Goal: Information Seeking & Learning: Find specific fact

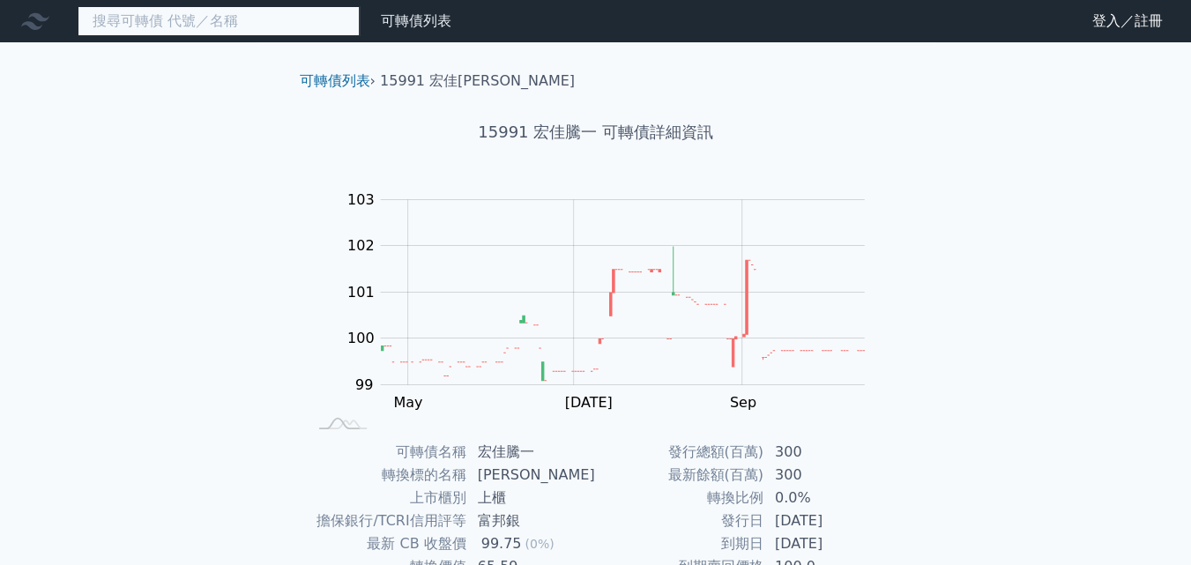
click at [265, 19] on input at bounding box center [219, 21] width 282 height 30
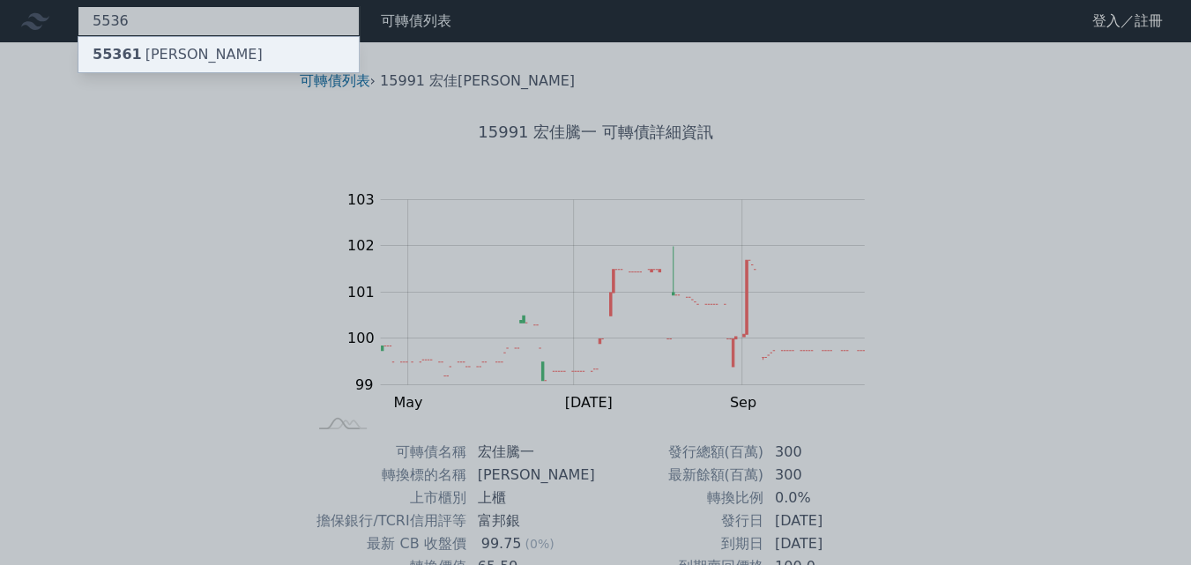
type input "5536"
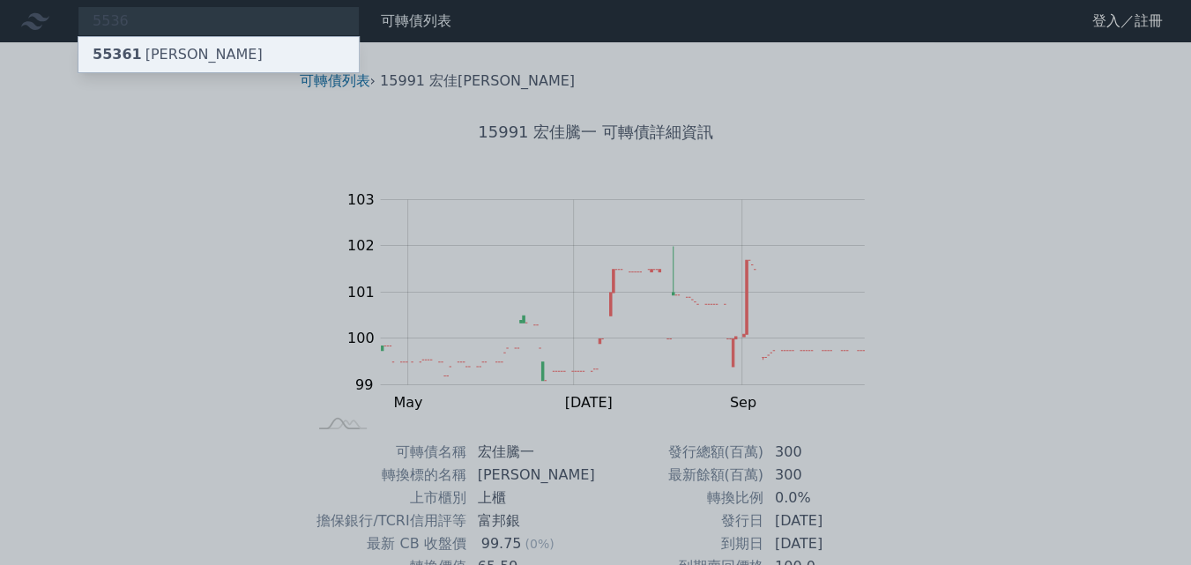
click at [180, 46] on div "55361 [PERSON_NAME]" at bounding box center [178, 54] width 170 height 21
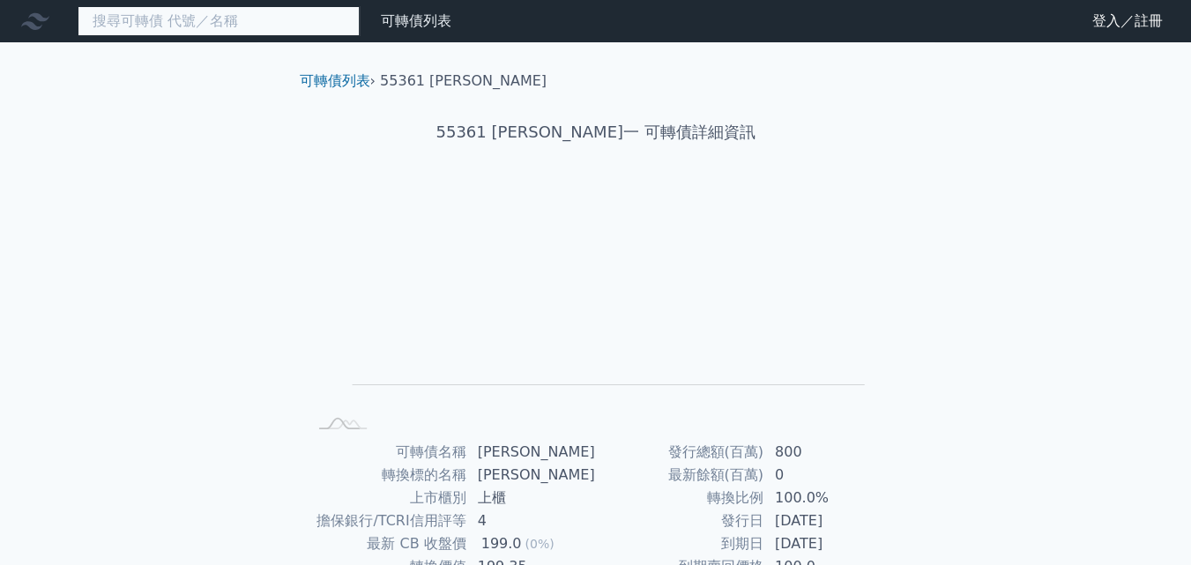
click at [220, 27] on input at bounding box center [219, 21] width 282 height 30
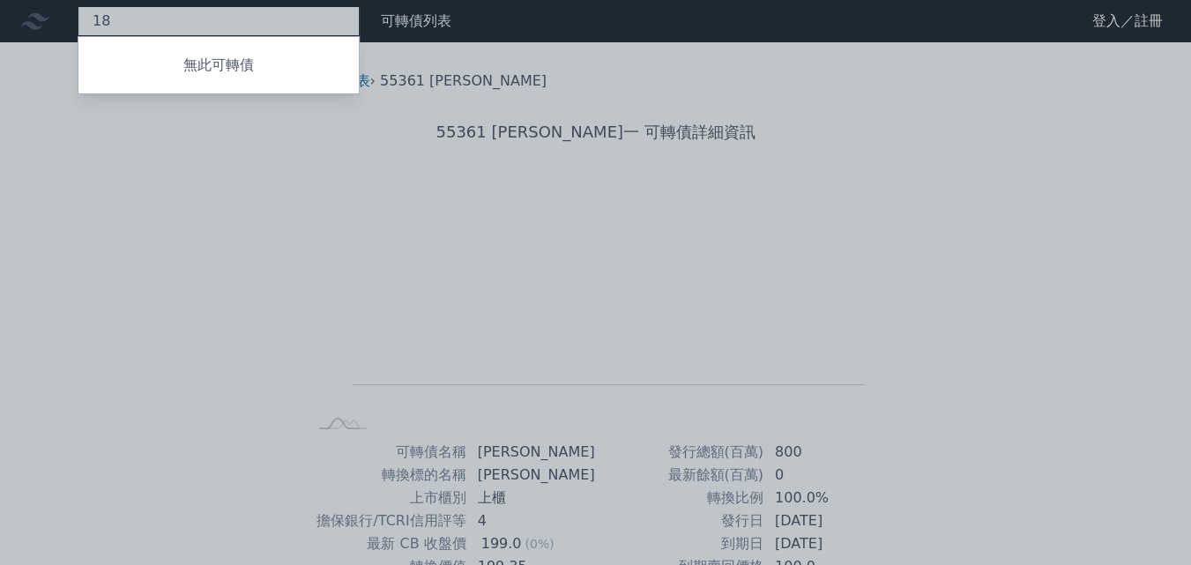
type input "1"
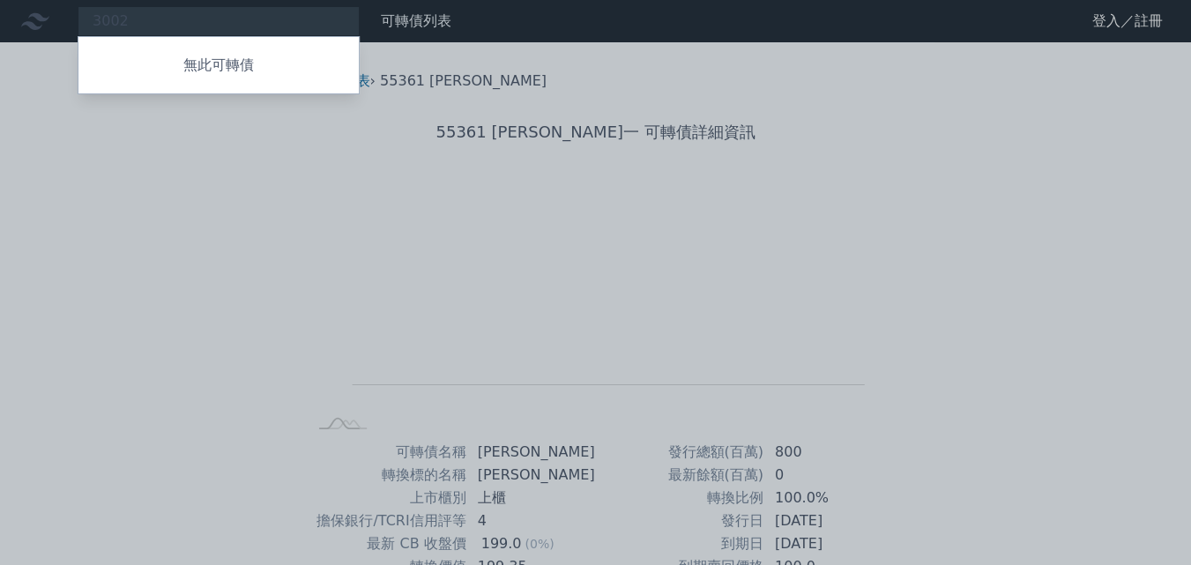
drag, startPoint x: 145, startPoint y: 23, endPoint x: 70, endPoint y: 19, distance: 75.0
click at [71, 20] on div at bounding box center [595, 282] width 1191 height 565
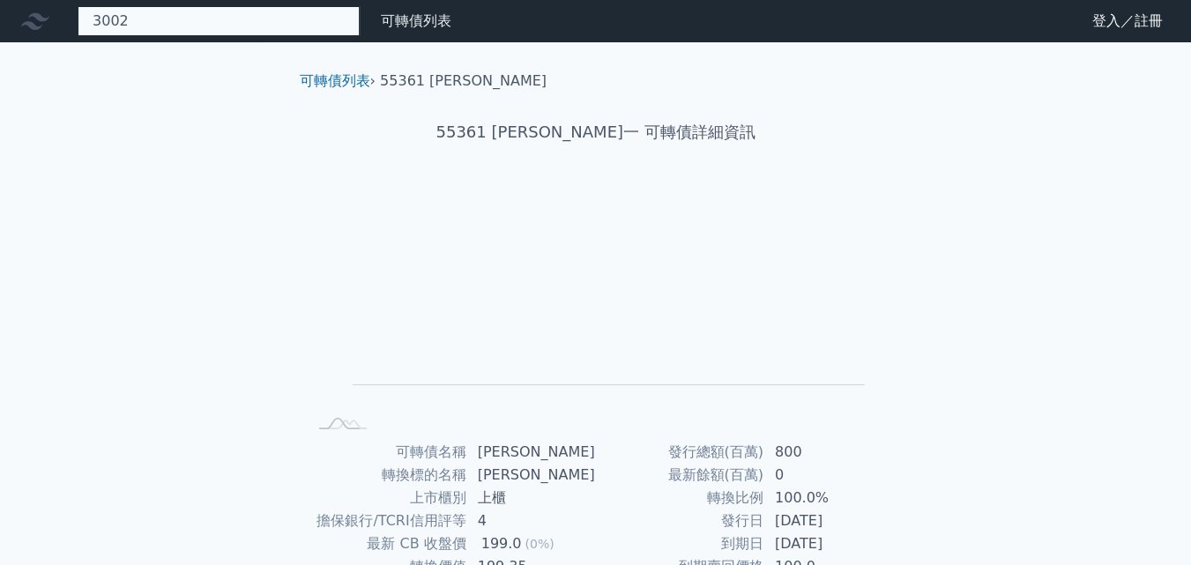
click at [171, 26] on div "3002 無此可轉債" at bounding box center [219, 21] width 282 height 30
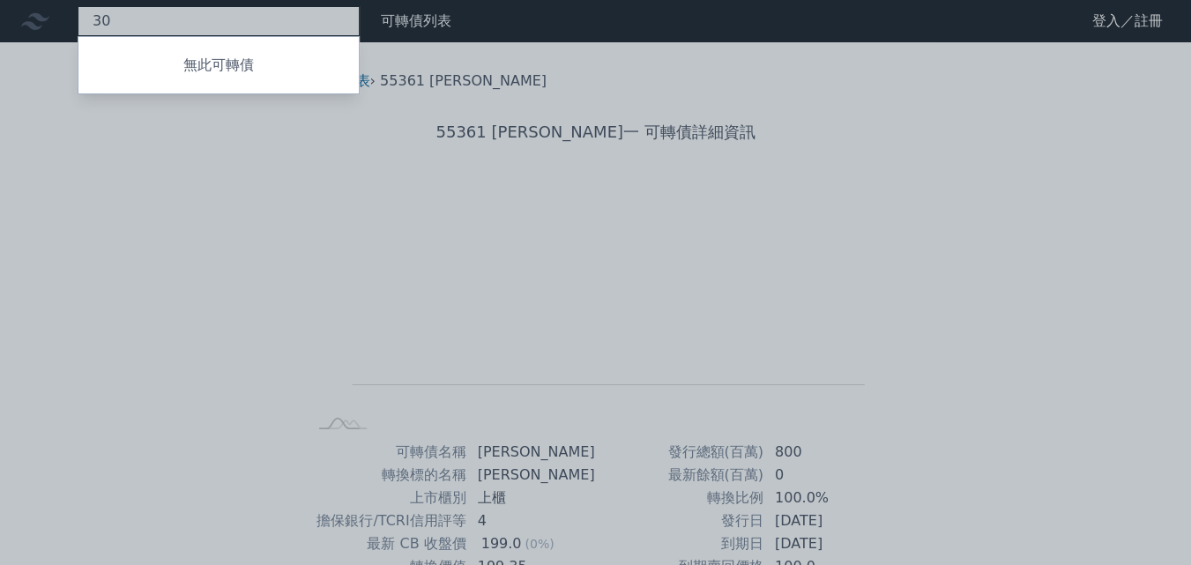
type input "3"
type input "2"
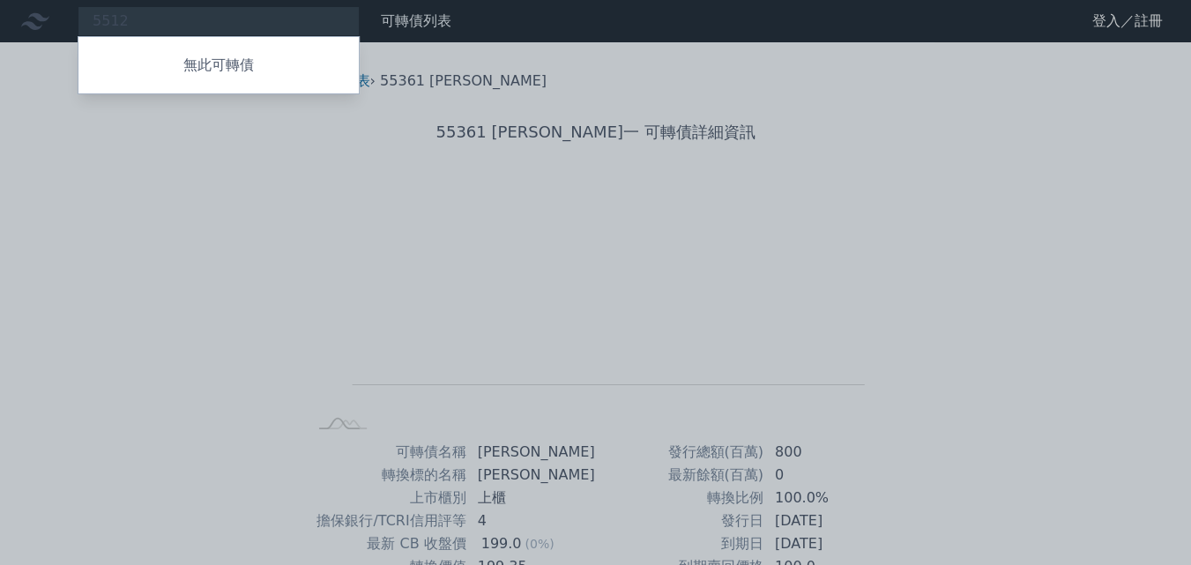
click at [147, 24] on div at bounding box center [595, 282] width 1191 height 565
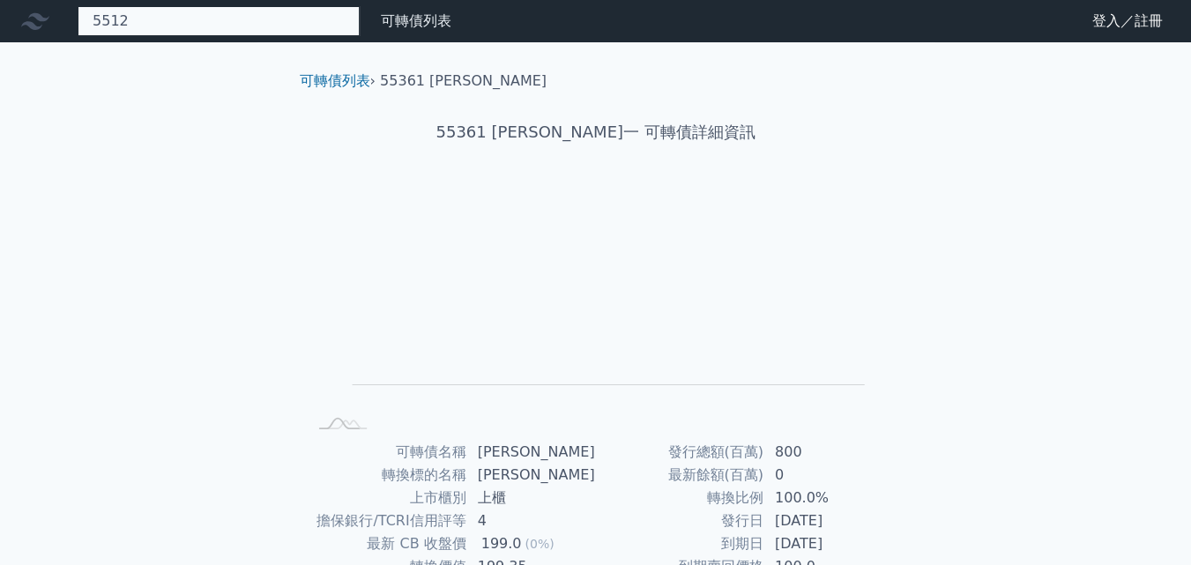
click at [148, 21] on div "5512 無此可轉債" at bounding box center [219, 21] width 282 height 30
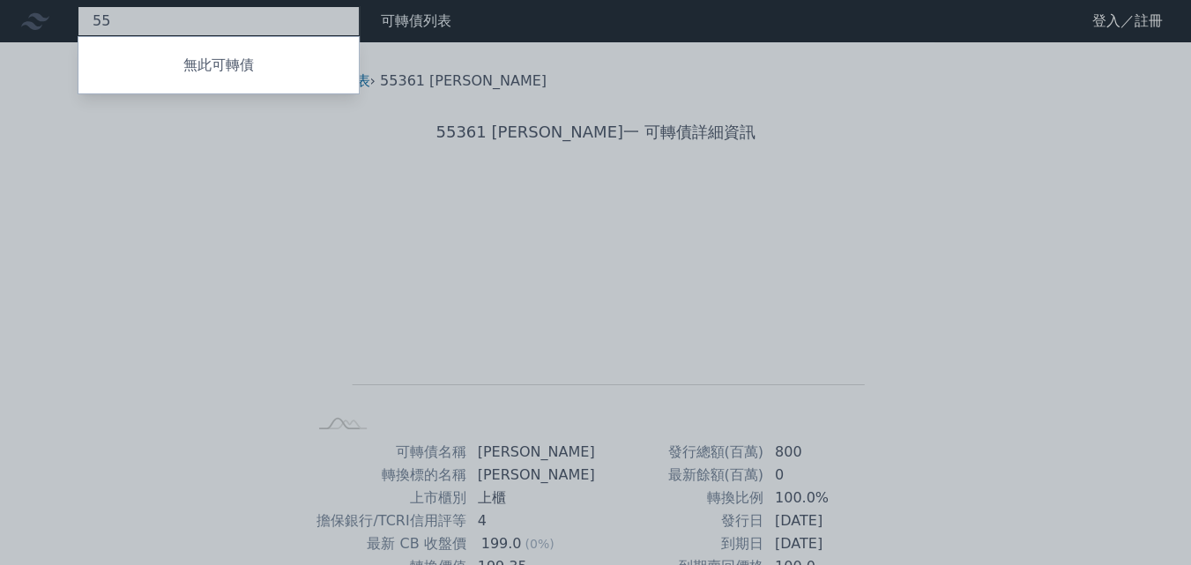
type input "5"
type input "6"
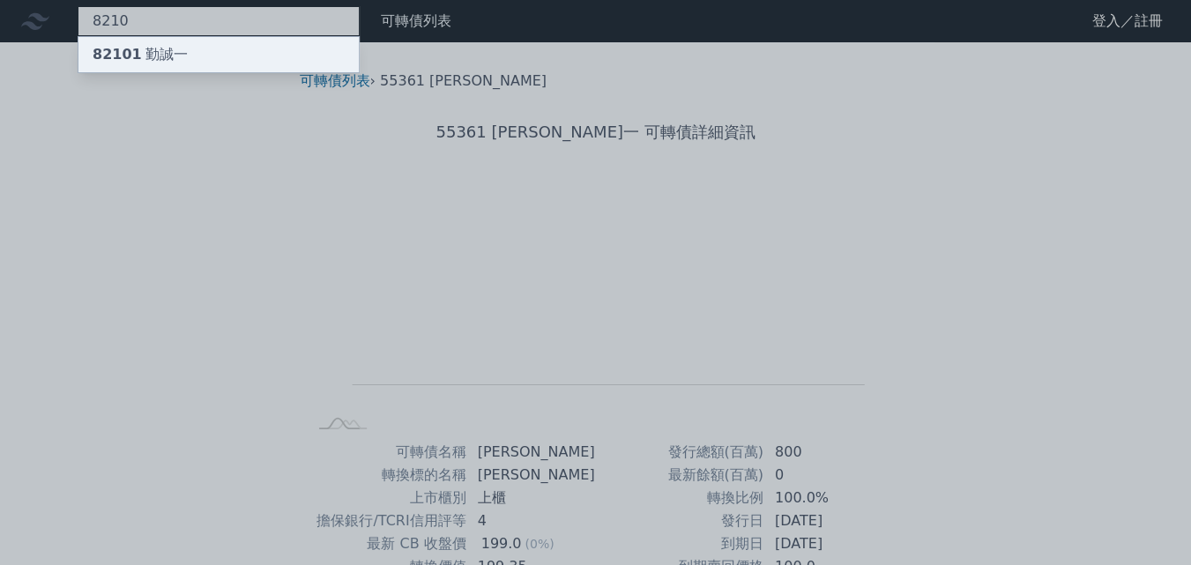
type input "8210"
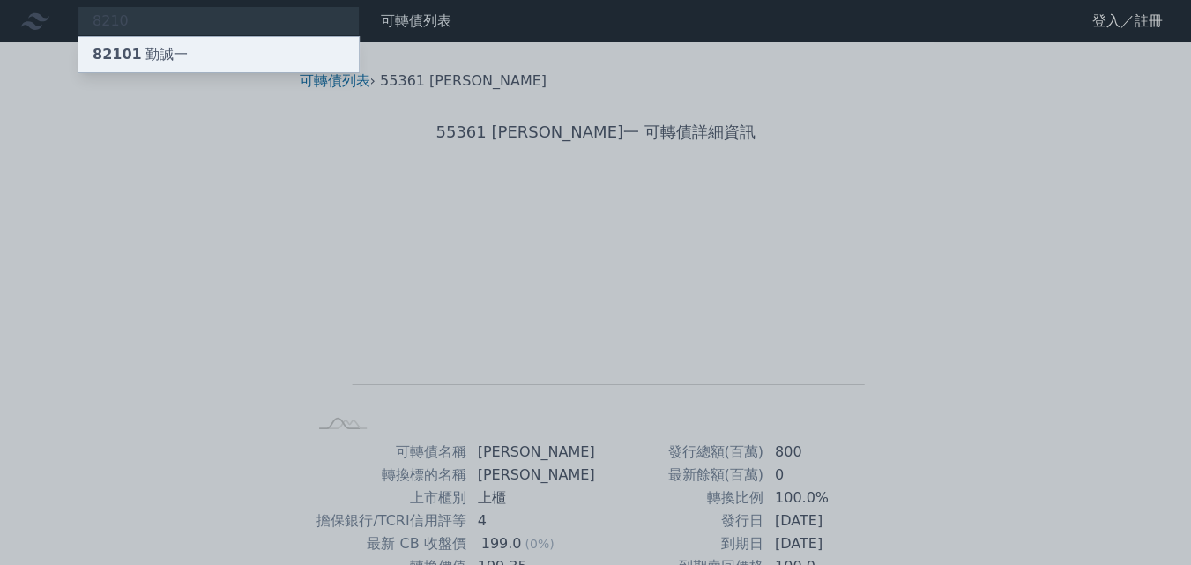
click at [160, 58] on div "82101 勤誠一" at bounding box center [140, 54] width 95 height 21
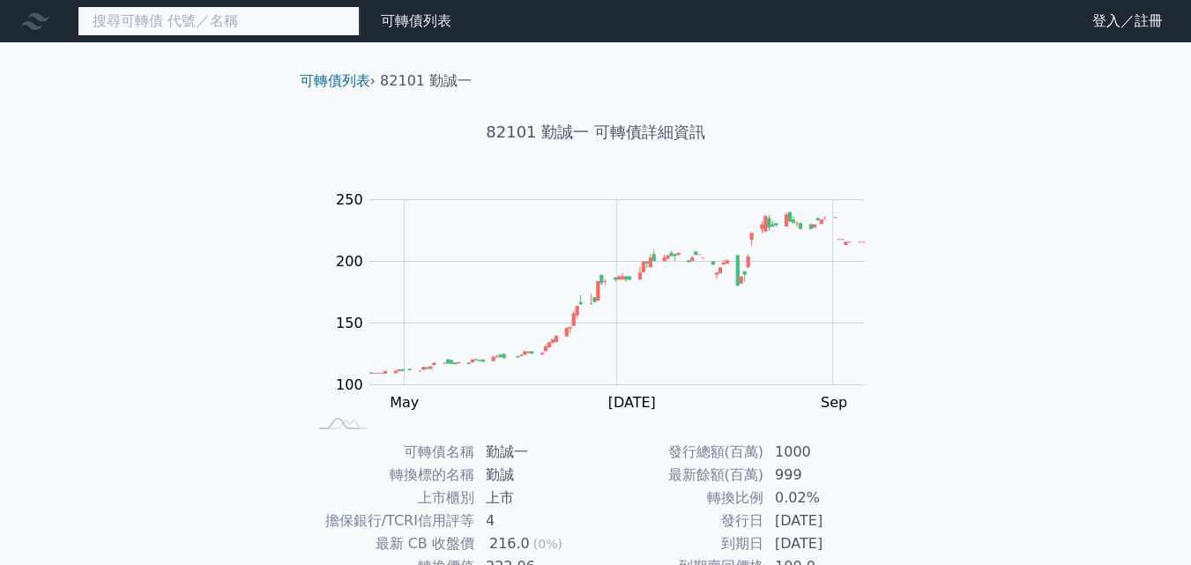
click at [248, 26] on input at bounding box center [219, 21] width 282 height 30
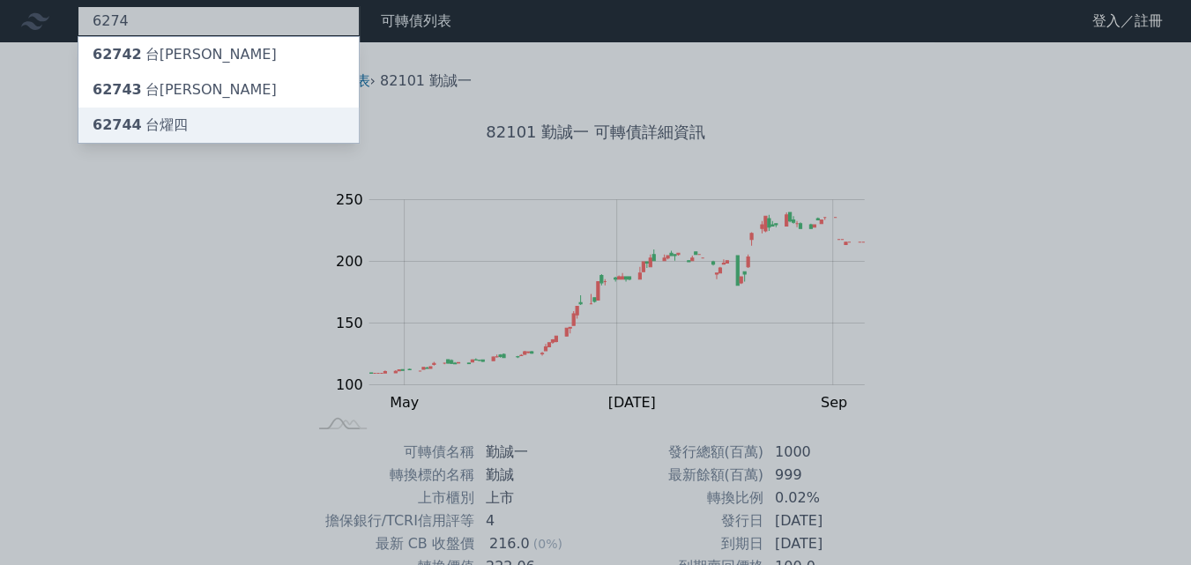
type input "6274"
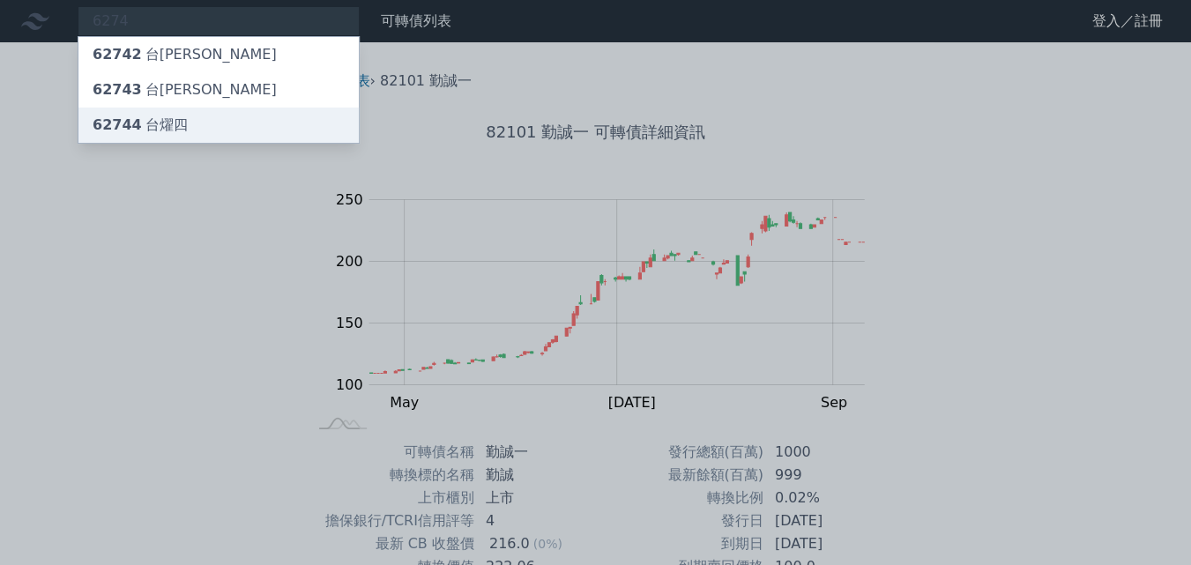
click at [152, 116] on div "62744 台[PERSON_NAME]" at bounding box center [140, 125] width 95 height 21
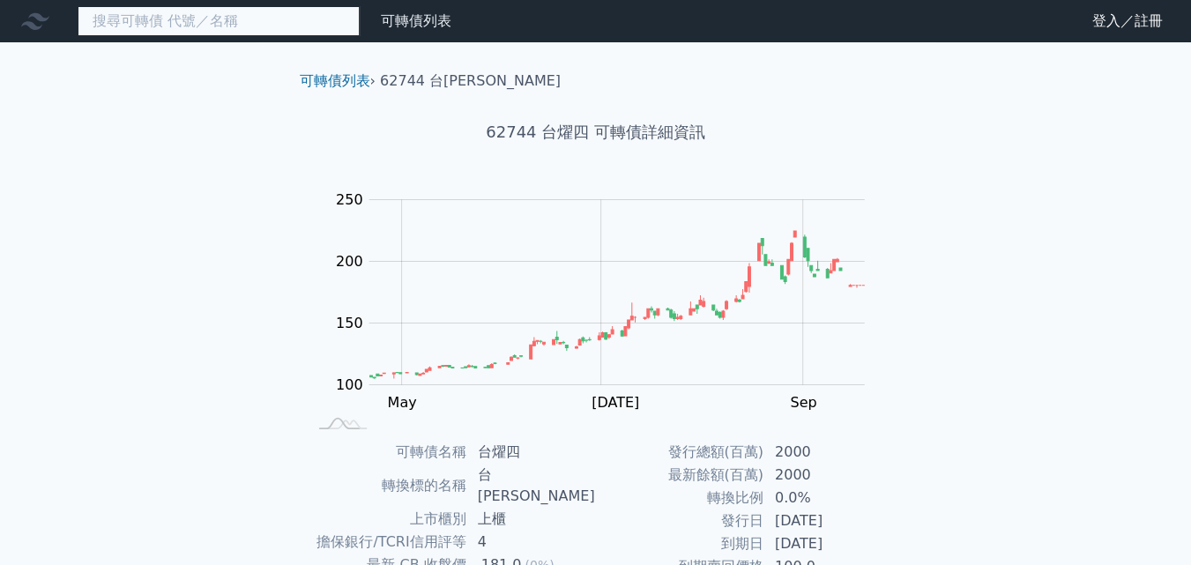
click at [275, 19] on input at bounding box center [219, 21] width 282 height 30
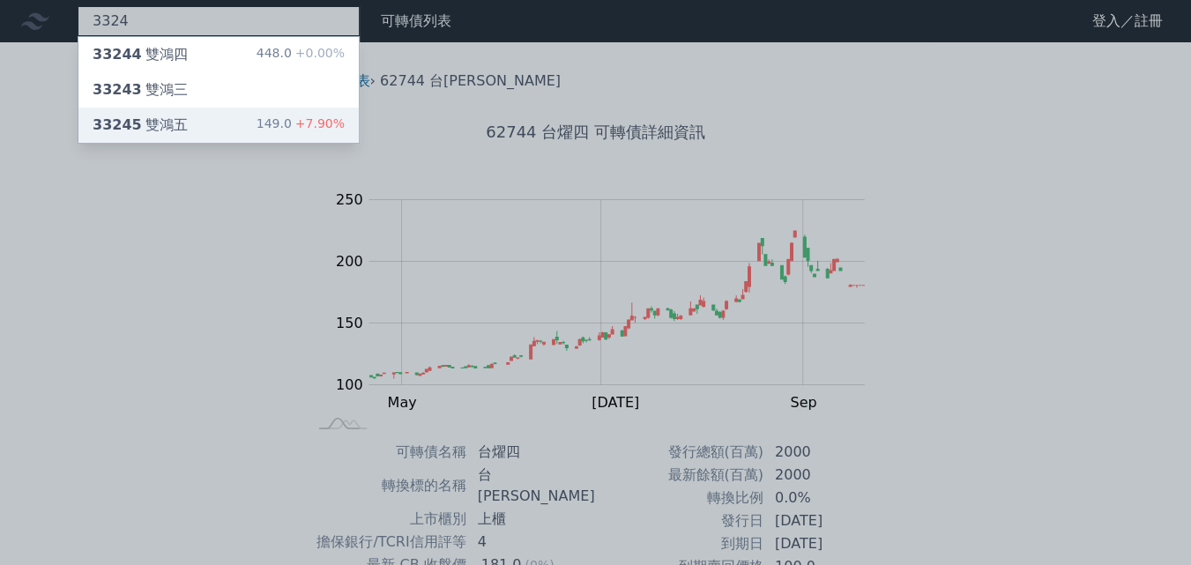
type input "3324"
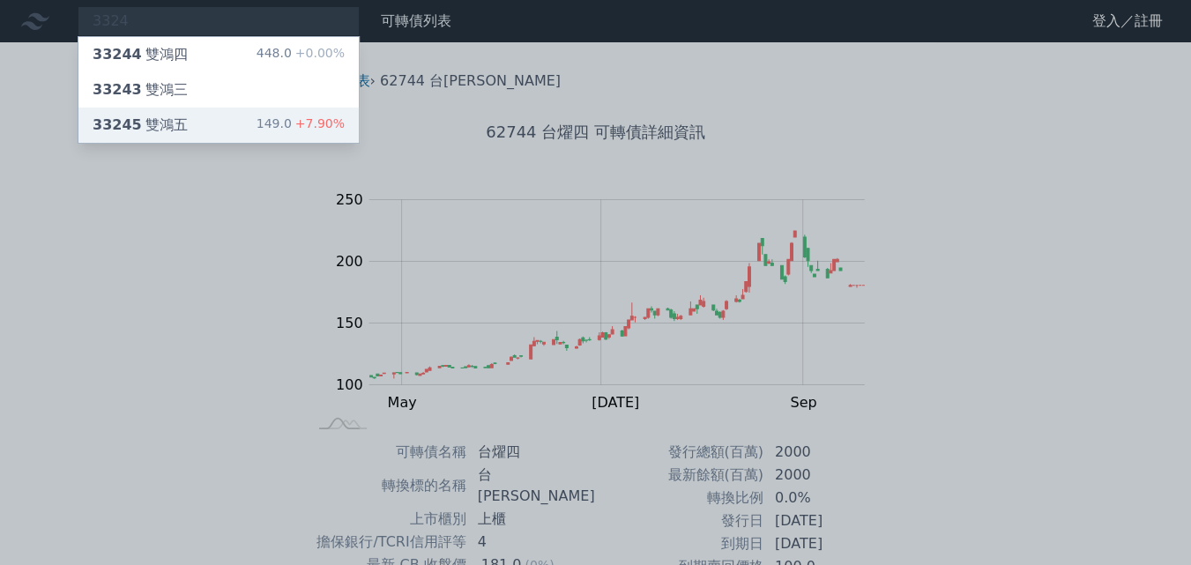
click at [205, 120] on div "33245 雙鴻五 149.0 +7.90%" at bounding box center [218, 125] width 280 height 35
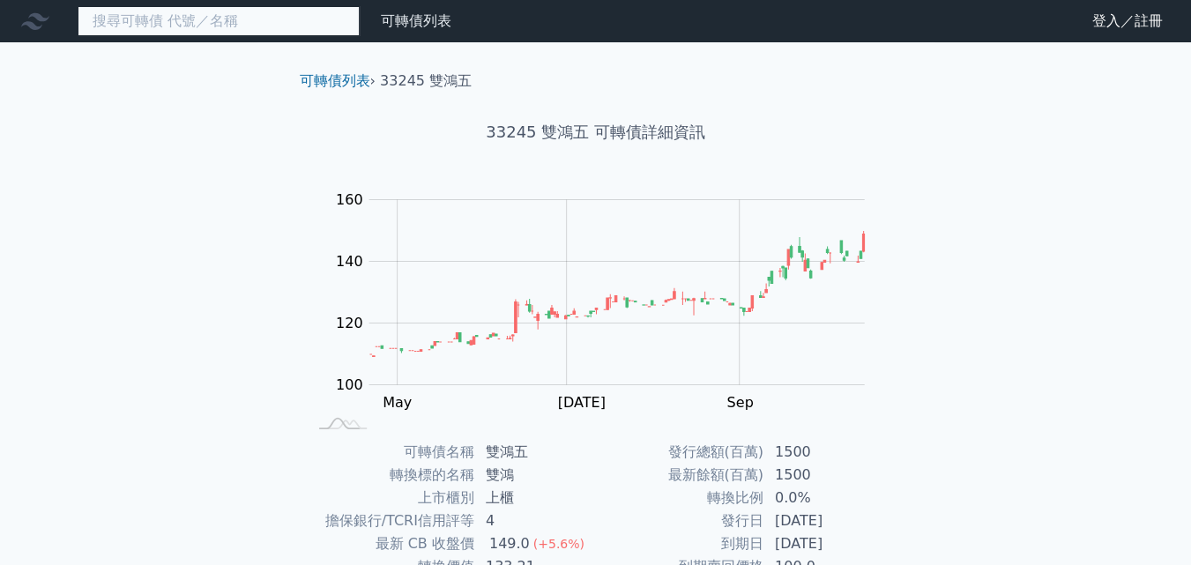
click at [279, 25] on input at bounding box center [219, 21] width 282 height 30
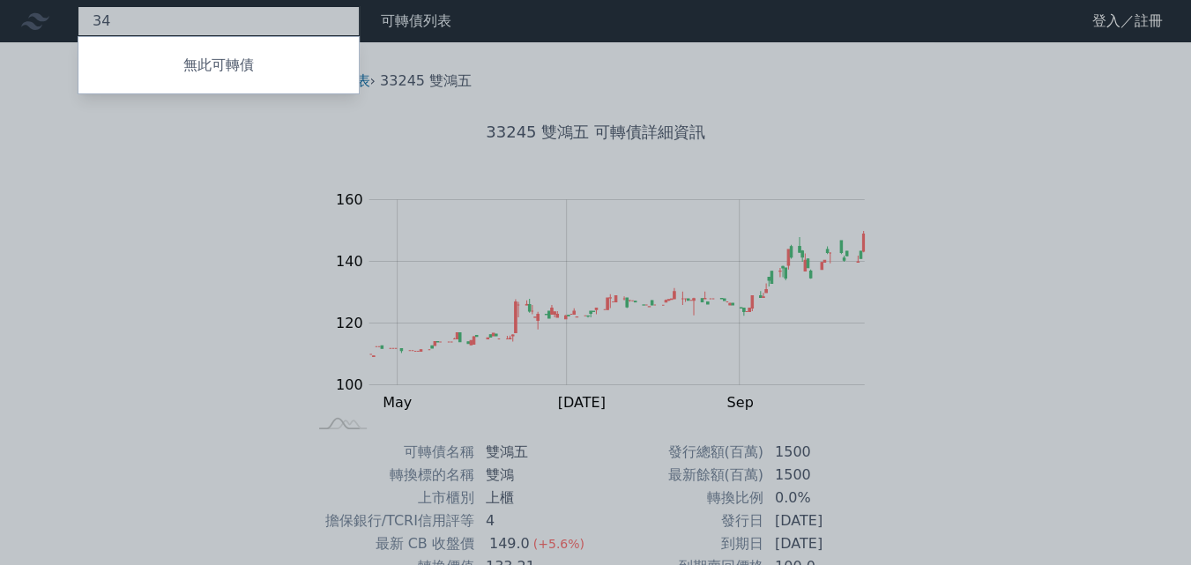
type input "3"
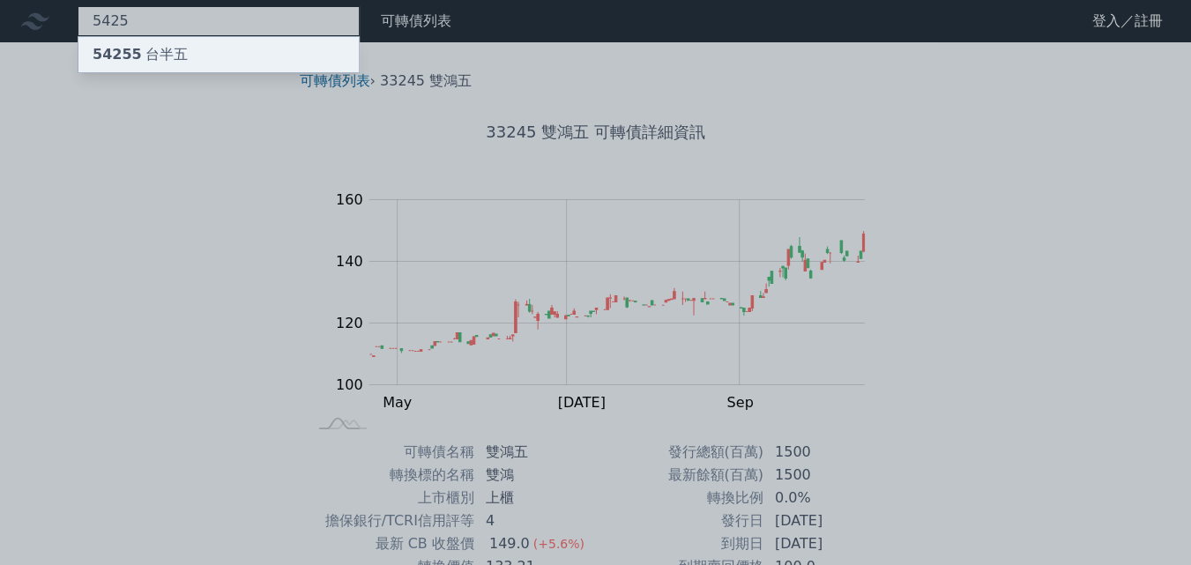
type input "5425"
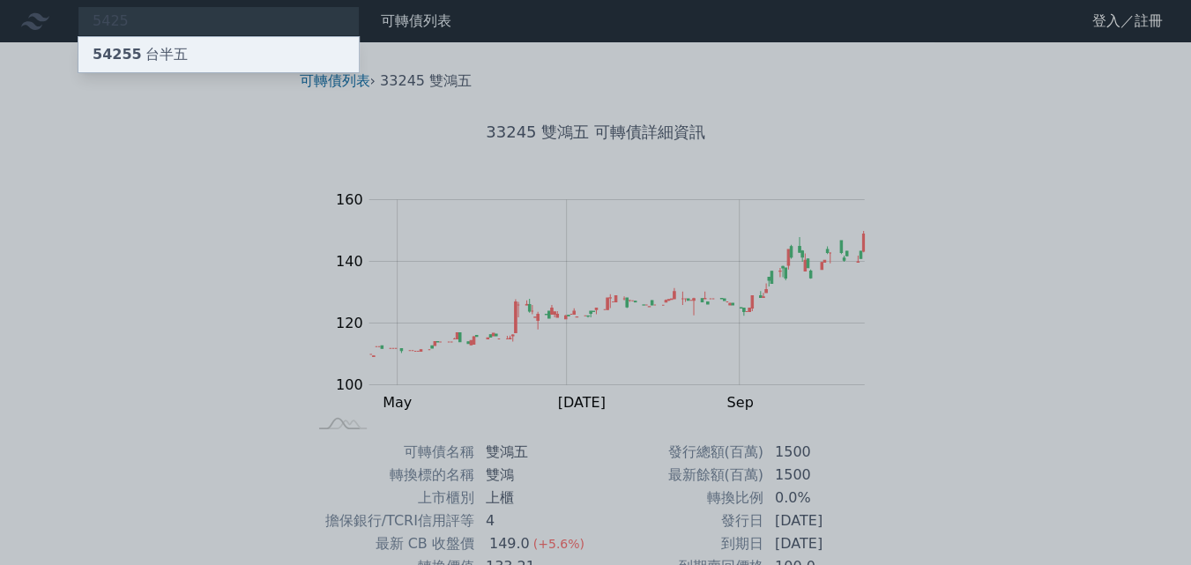
click at [176, 41] on div "54255 台半五" at bounding box center [218, 54] width 280 height 35
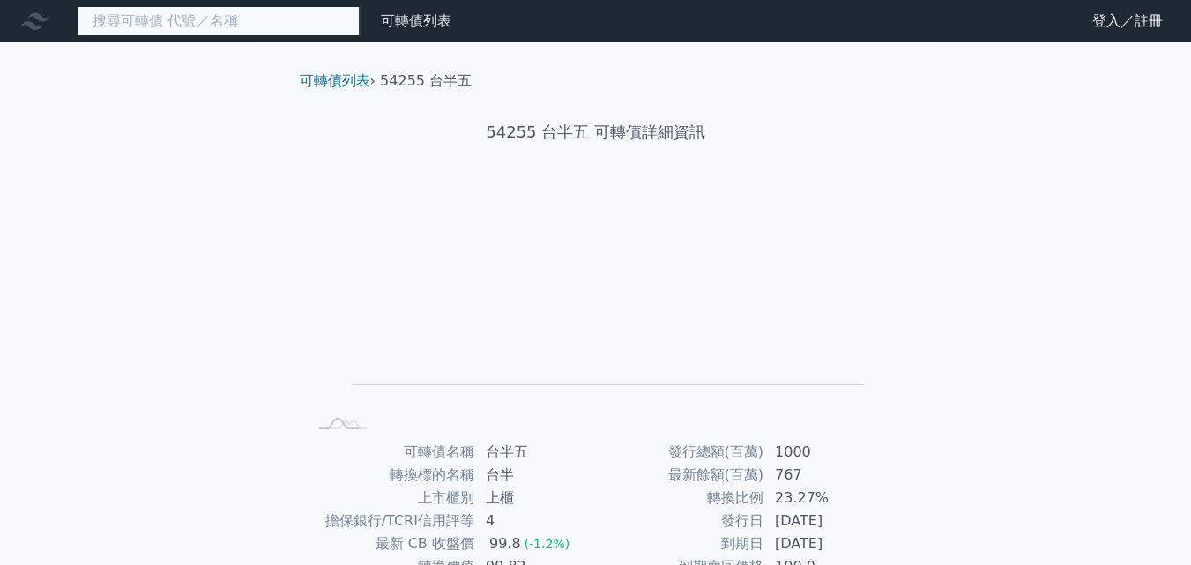
click at [226, 15] on input at bounding box center [219, 21] width 282 height 30
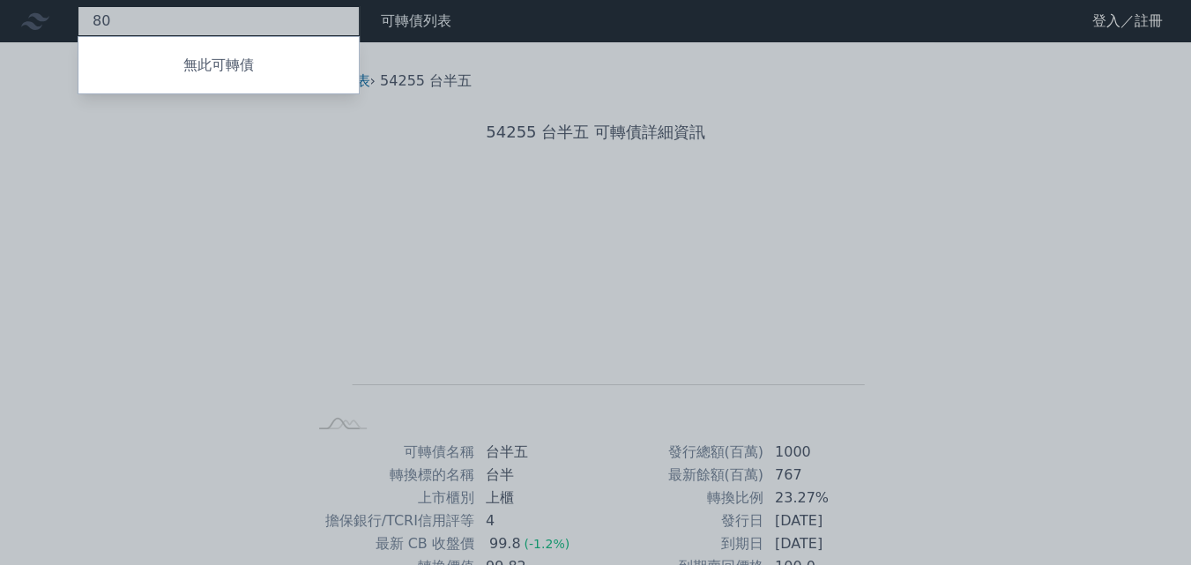
type input "8"
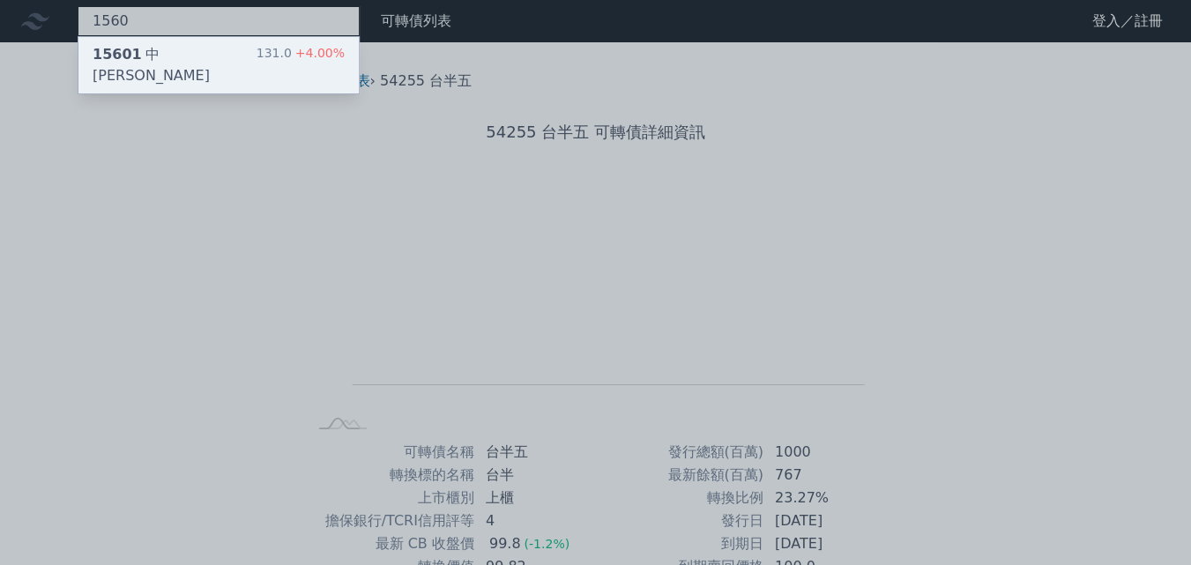
type input "1560"
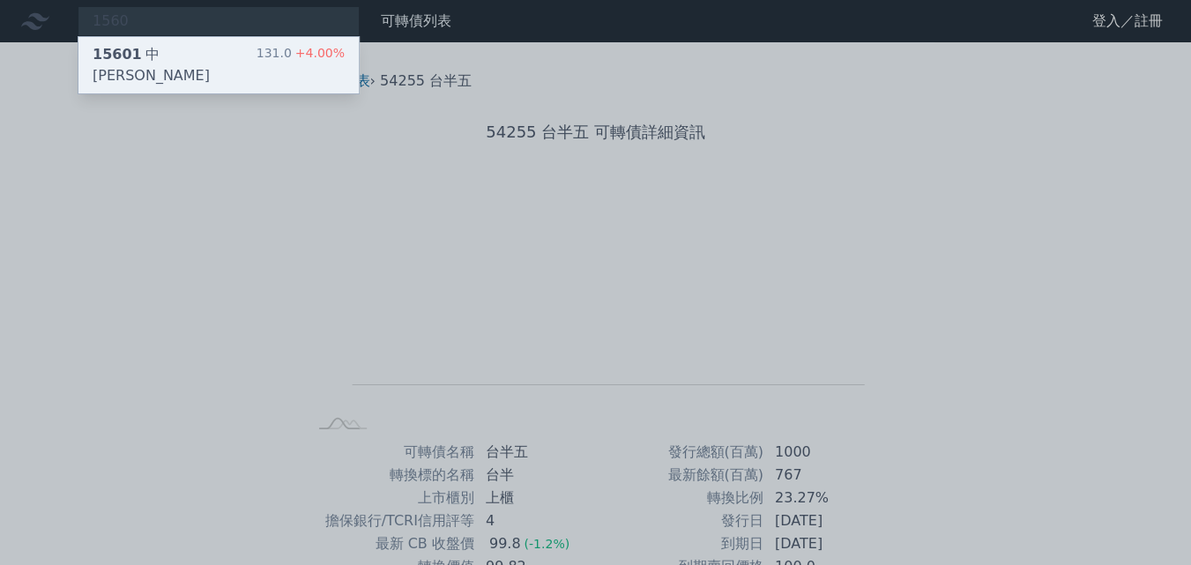
click at [169, 56] on div "15601 中[PERSON_NAME]" at bounding box center [175, 65] width 164 height 42
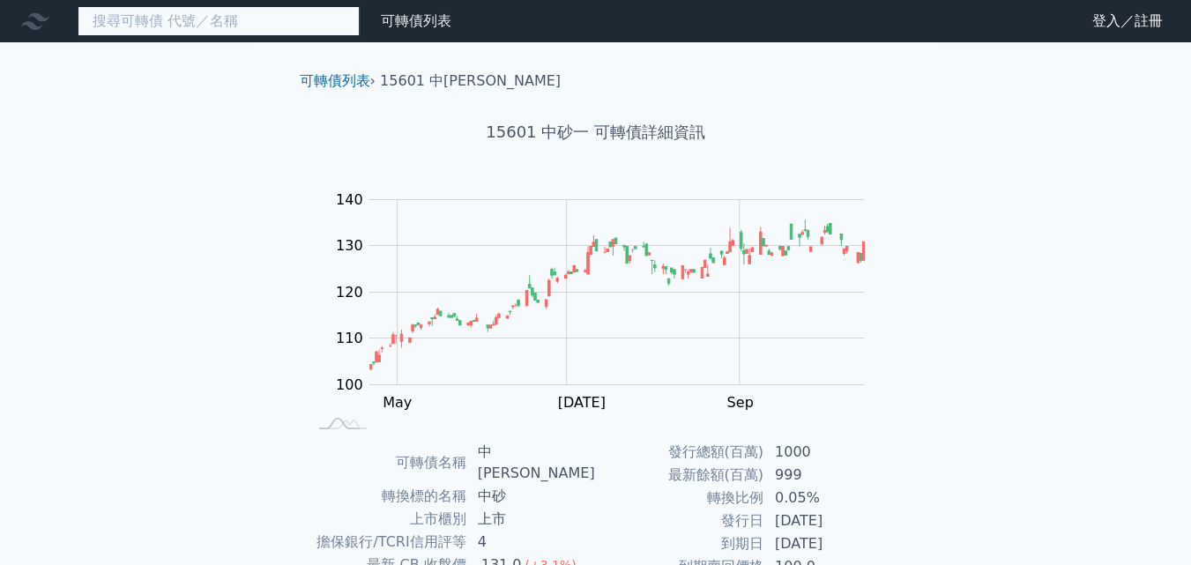
click at [246, 26] on input at bounding box center [219, 21] width 282 height 30
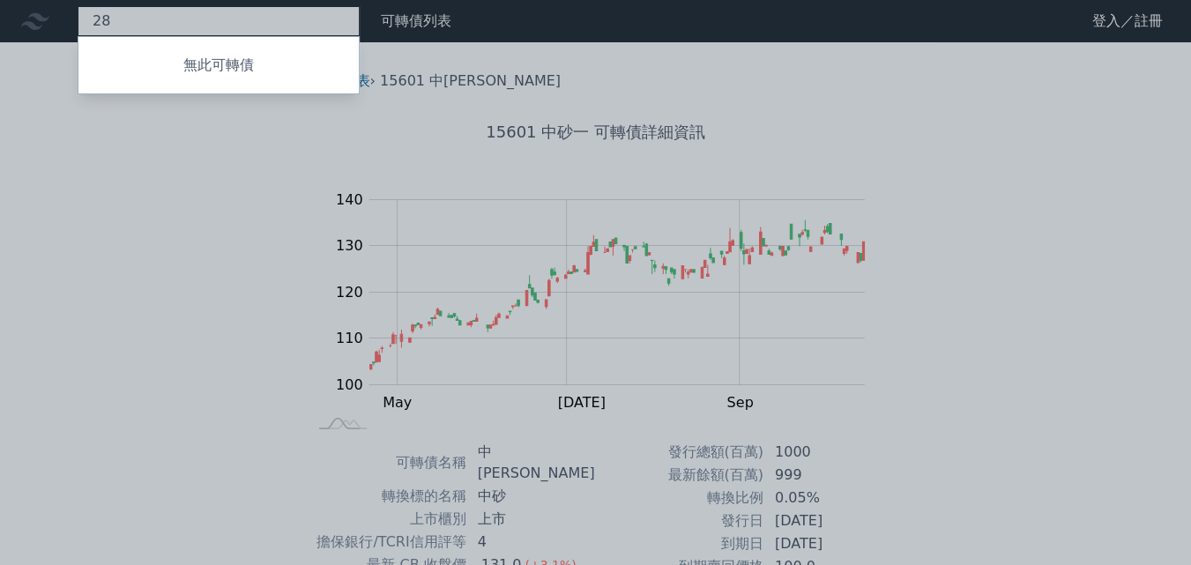
type input "2"
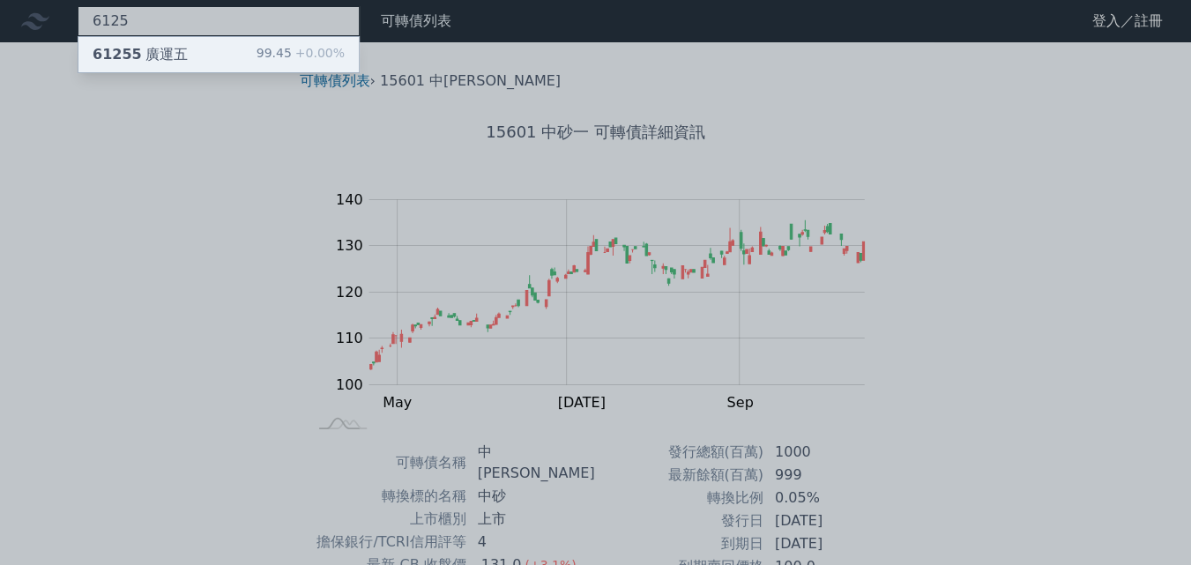
type input "6125"
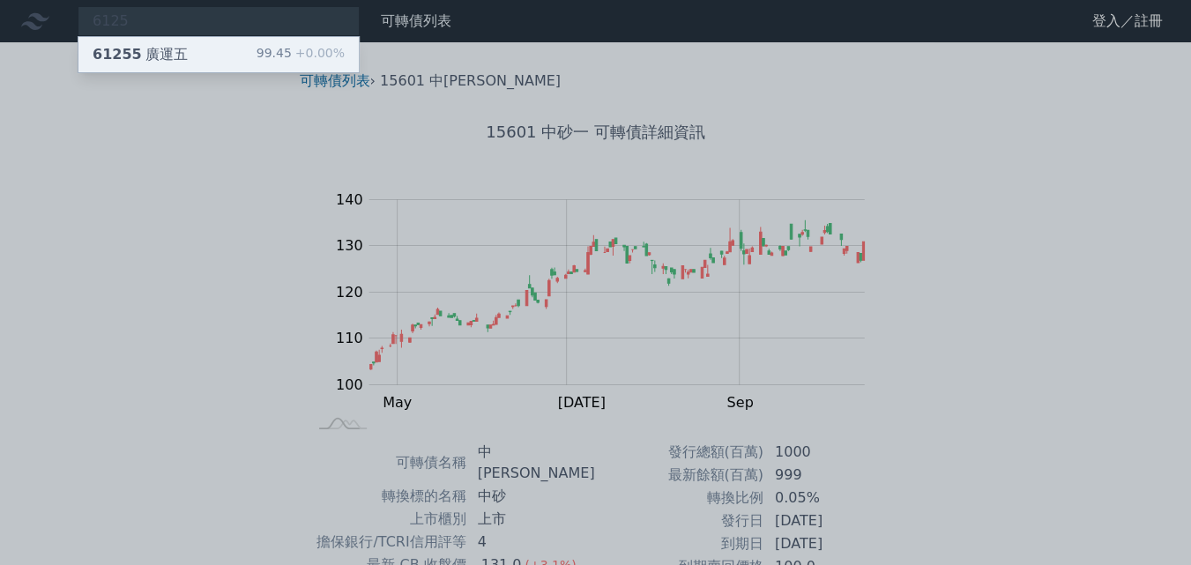
click at [247, 50] on div "61255 廣運五 99.45 +0.00%" at bounding box center [218, 54] width 280 height 35
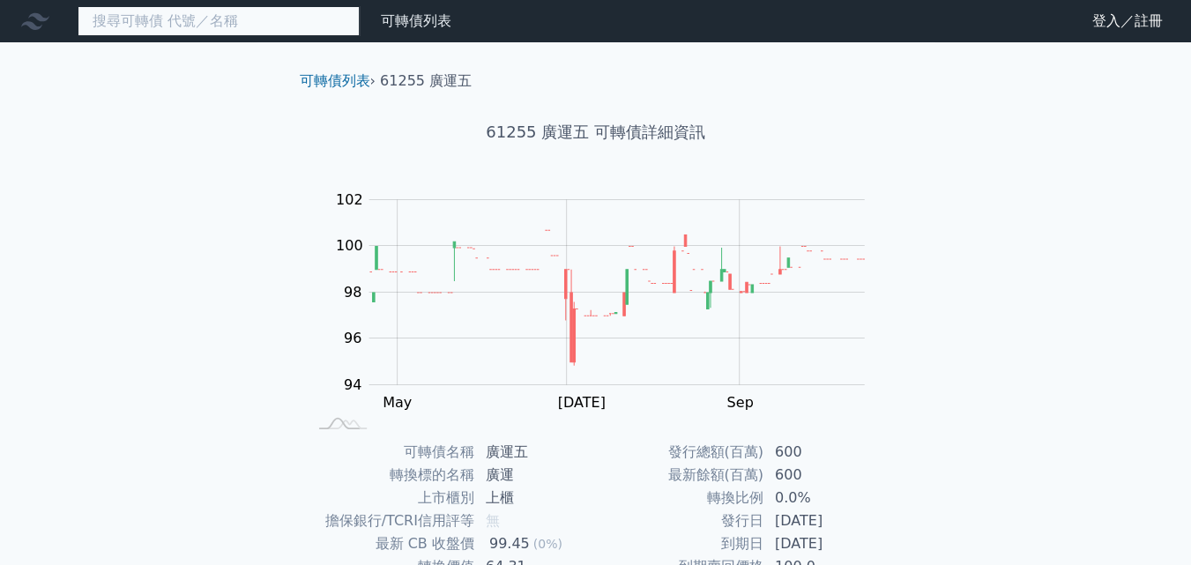
click at [281, 23] on input at bounding box center [219, 21] width 282 height 30
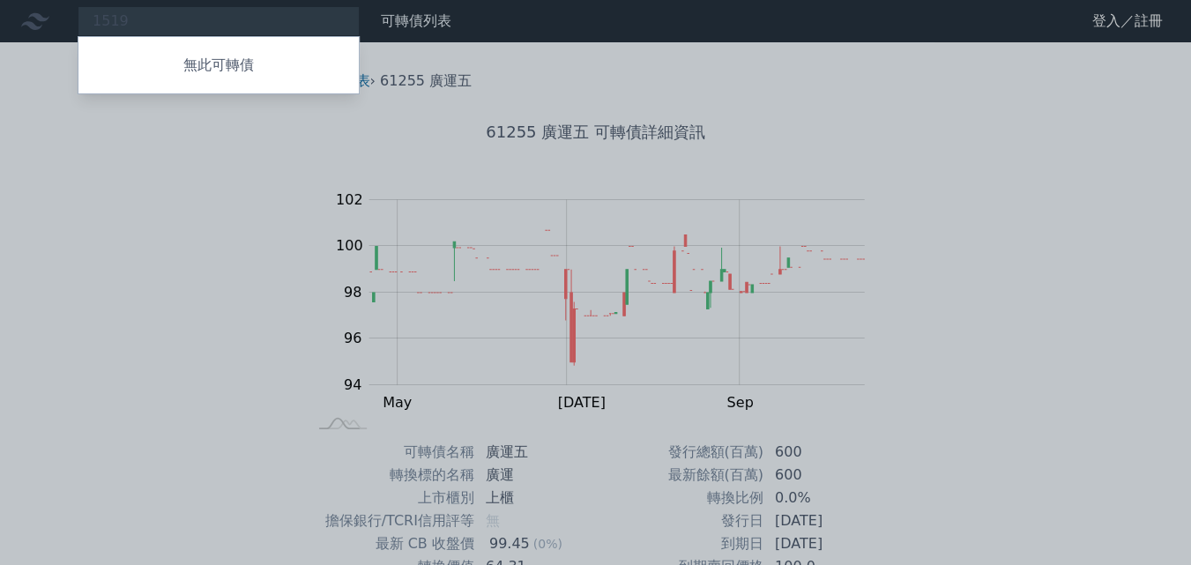
drag, startPoint x: 116, startPoint y: 17, endPoint x: 78, endPoint y: 17, distance: 37.9
click at [78, 17] on div at bounding box center [595, 282] width 1191 height 565
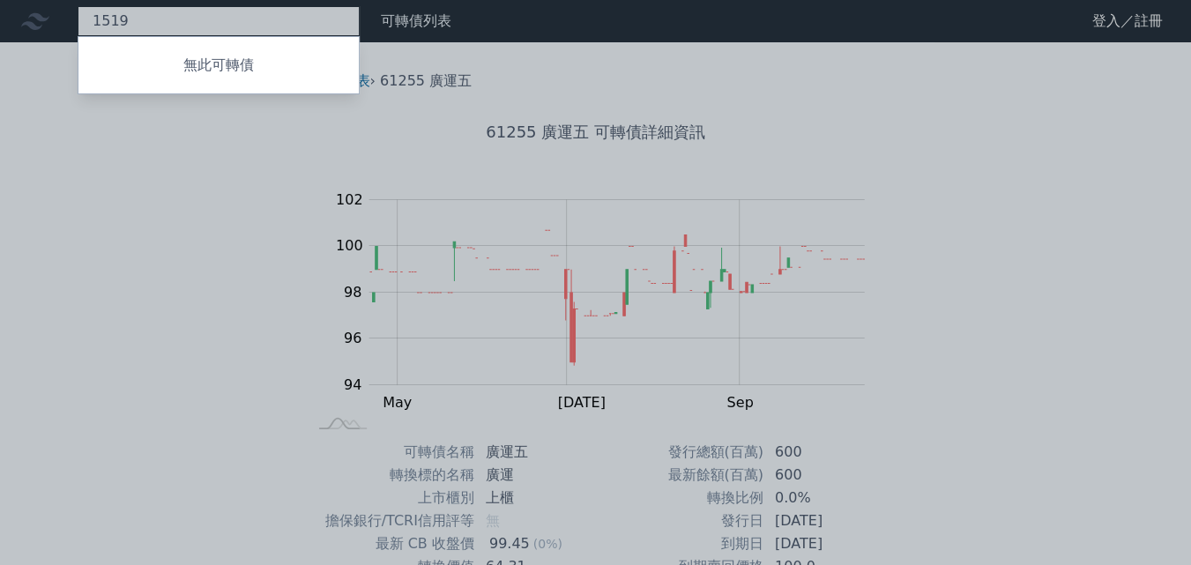
click at [156, 24] on div "1519 無此可轉債" at bounding box center [219, 21] width 282 height 30
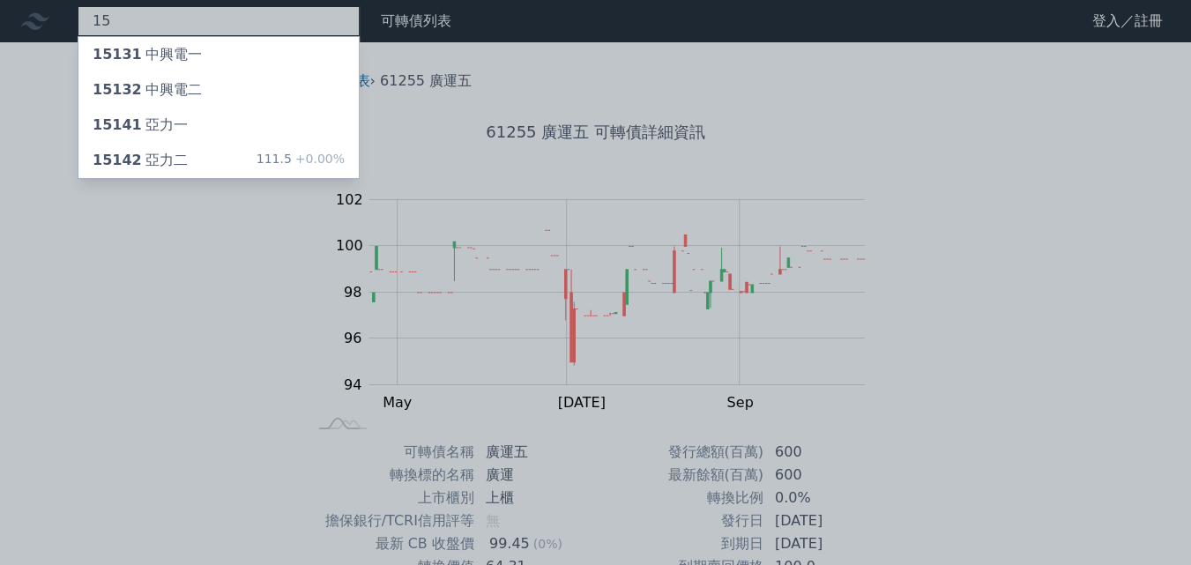
type input "1"
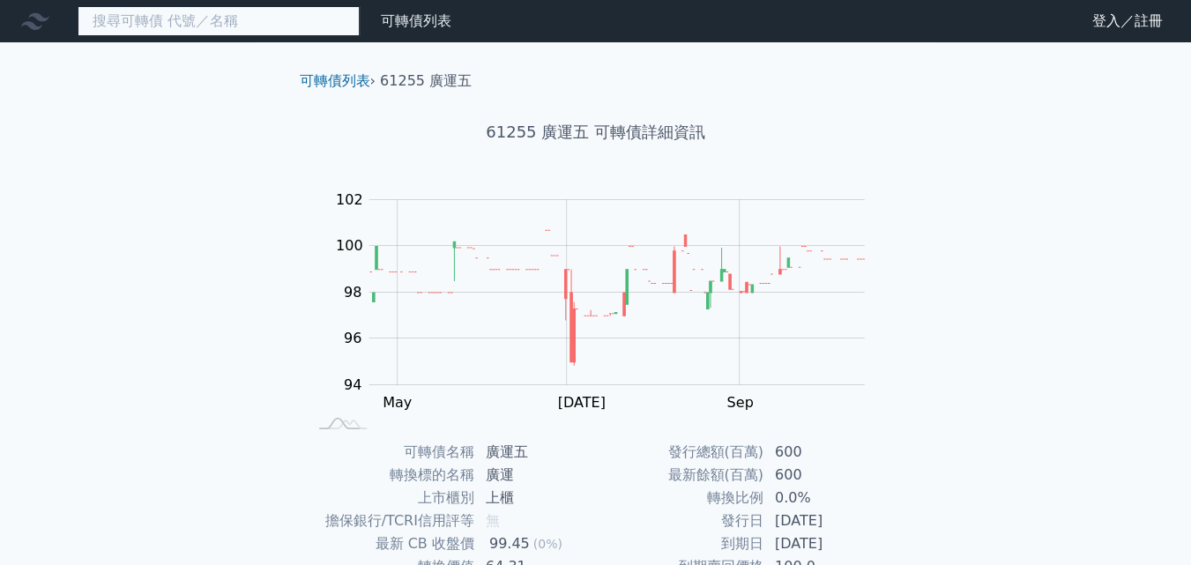
paste input "2845"
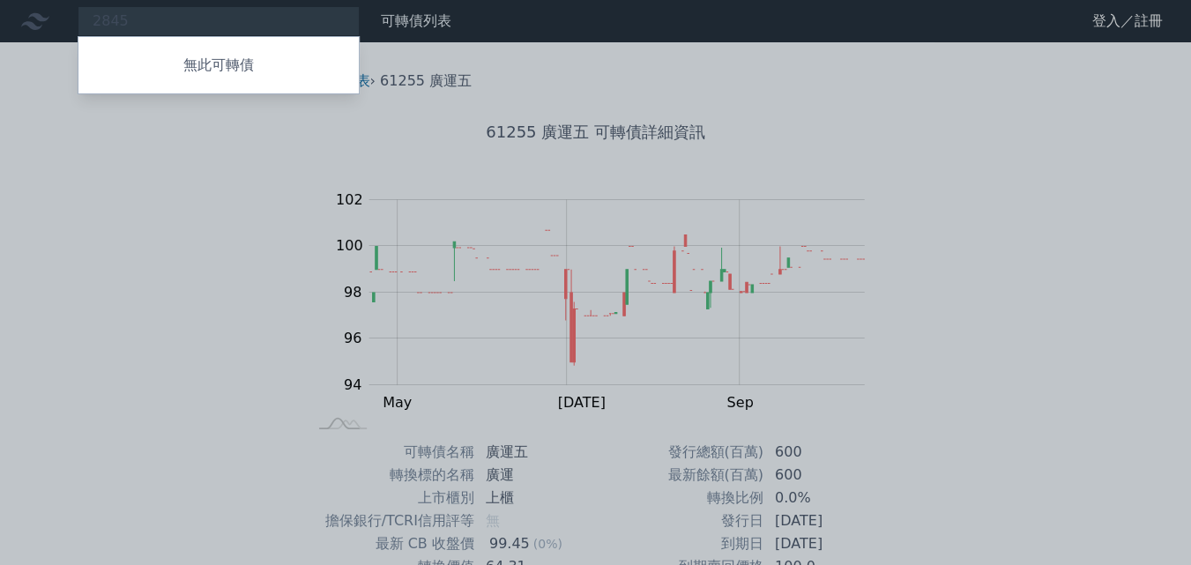
click at [143, 29] on div at bounding box center [595, 282] width 1191 height 565
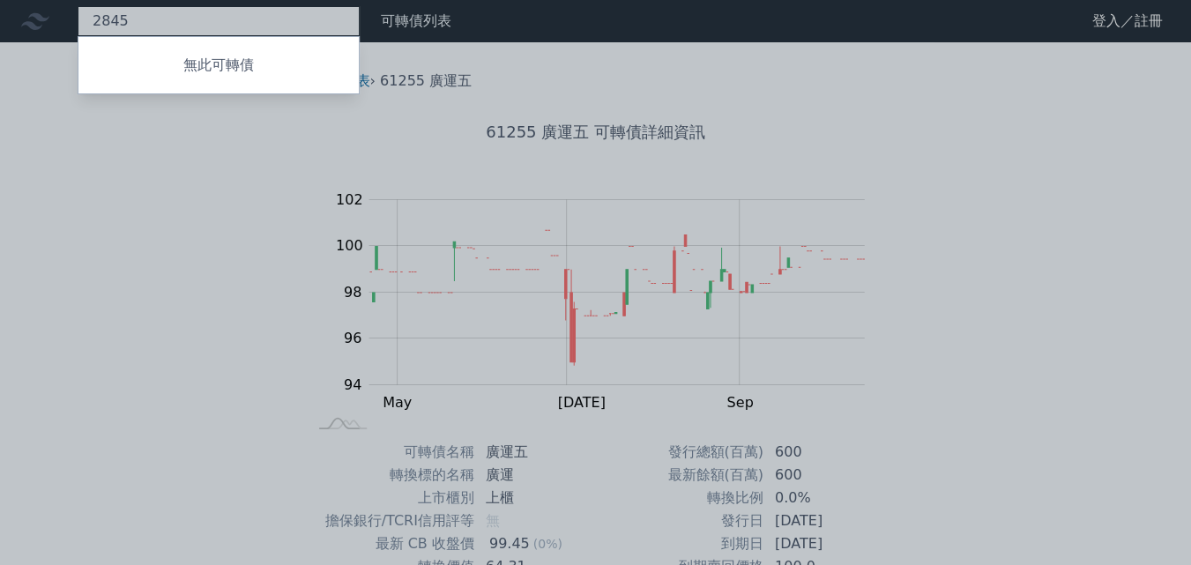
click at [143, 21] on div "2845 無此可轉債" at bounding box center [219, 21] width 282 height 30
type input "2"
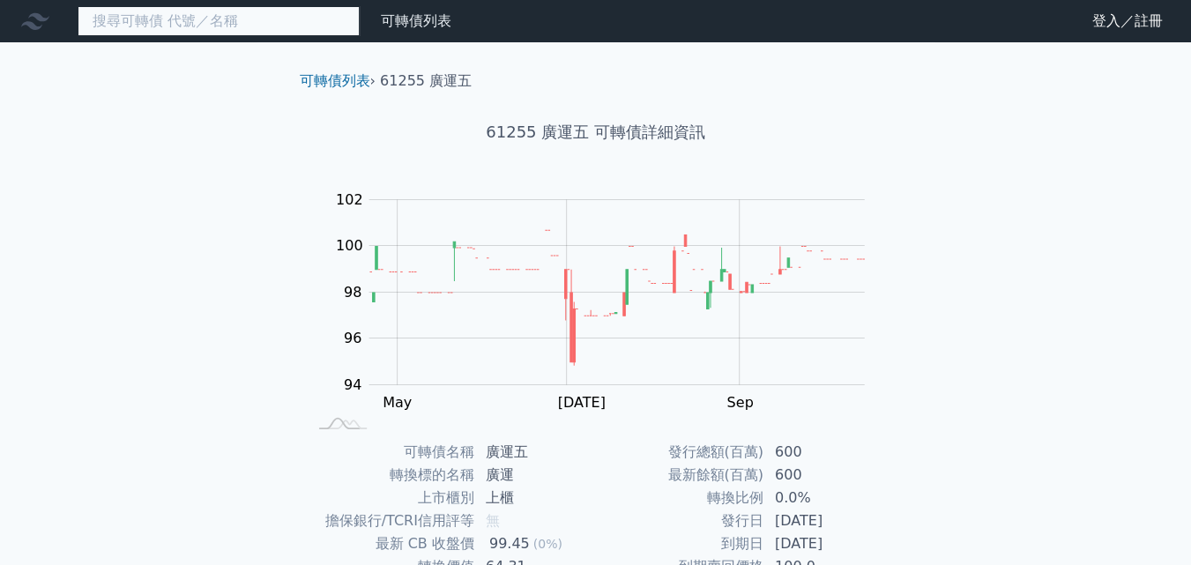
paste input "6187"
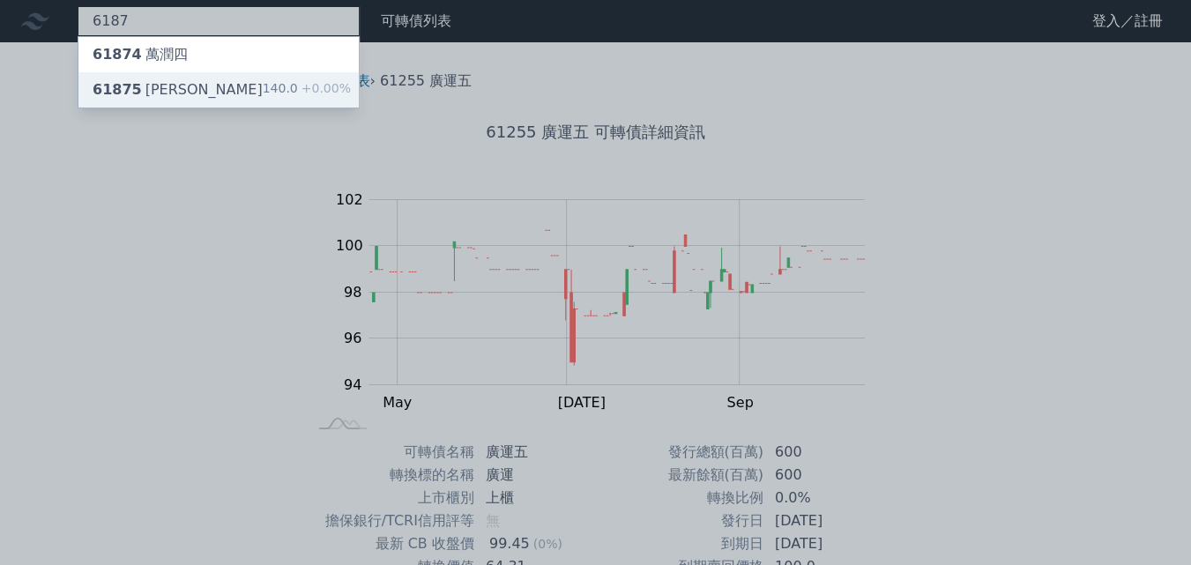
type input "6187"
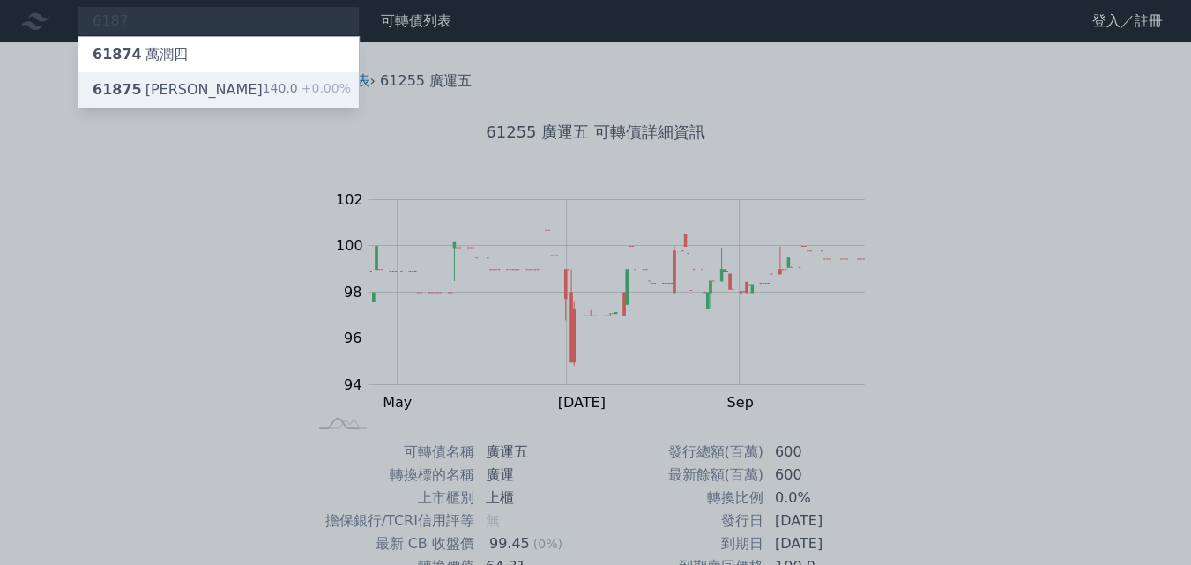
click at [161, 86] on div "61875 [PERSON_NAME]" at bounding box center [178, 89] width 170 height 21
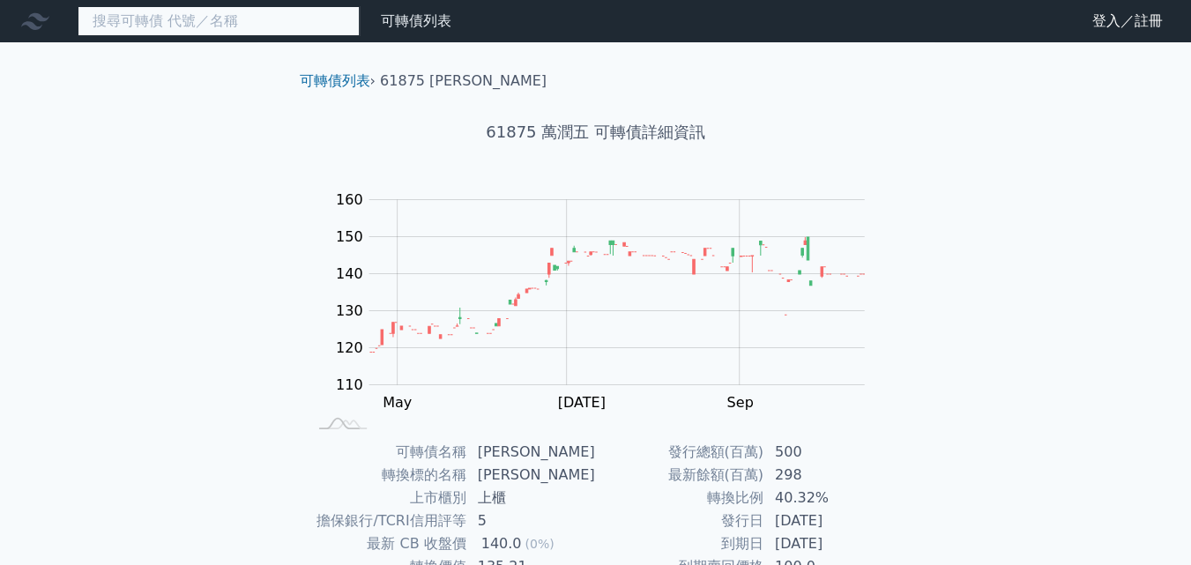
click at [235, 35] on input at bounding box center [219, 21] width 282 height 30
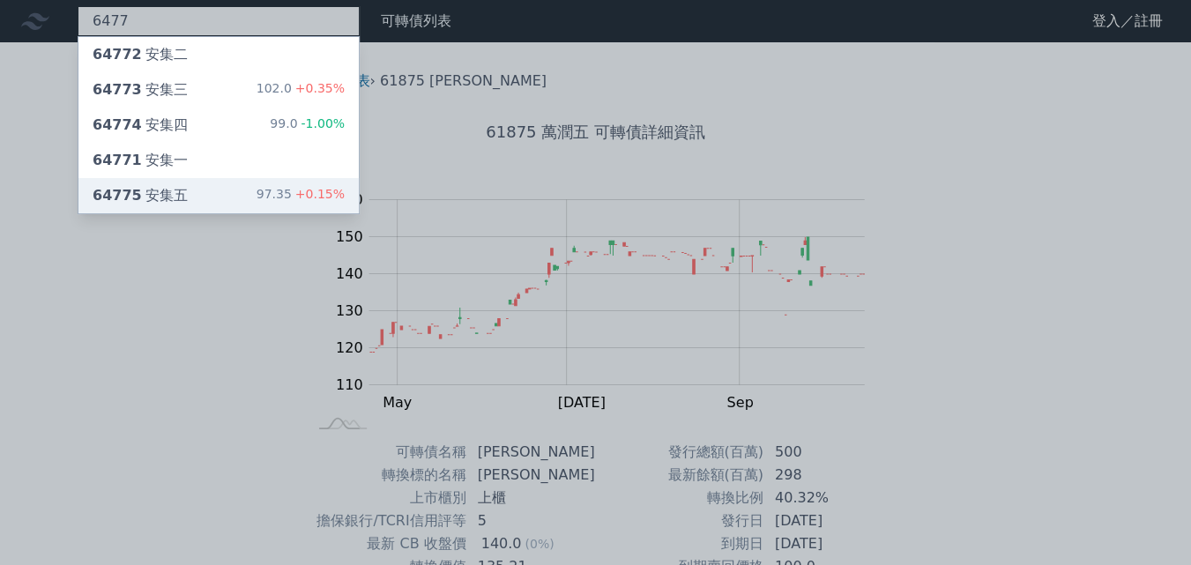
type input "6477"
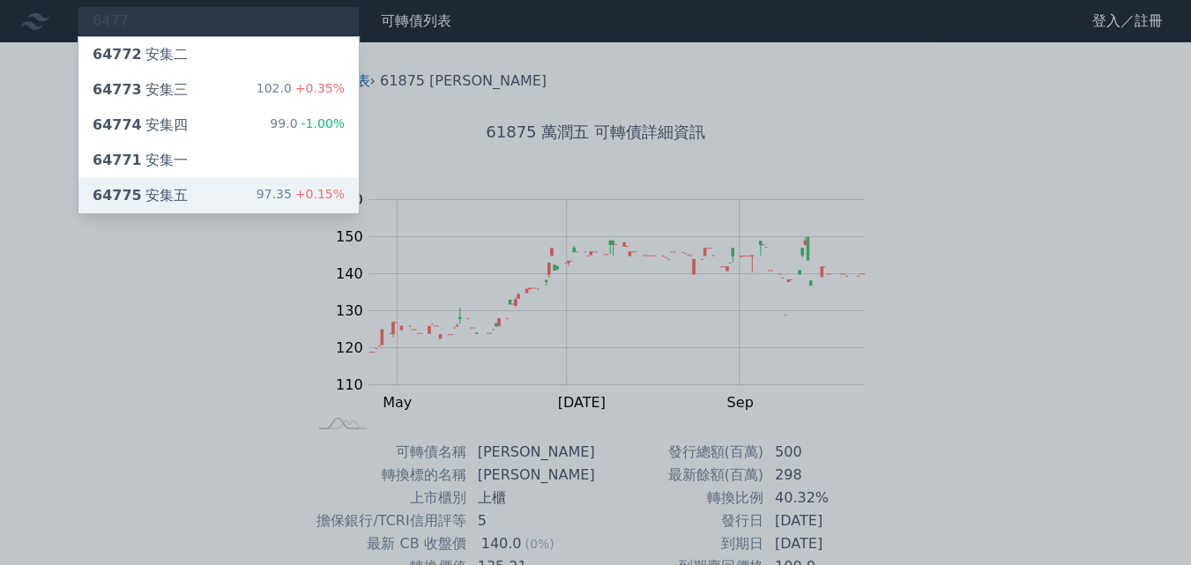
click at [198, 192] on div "64775 安集五 97.35 +0.15%" at bounding box center [218, 195] width 280 height 35
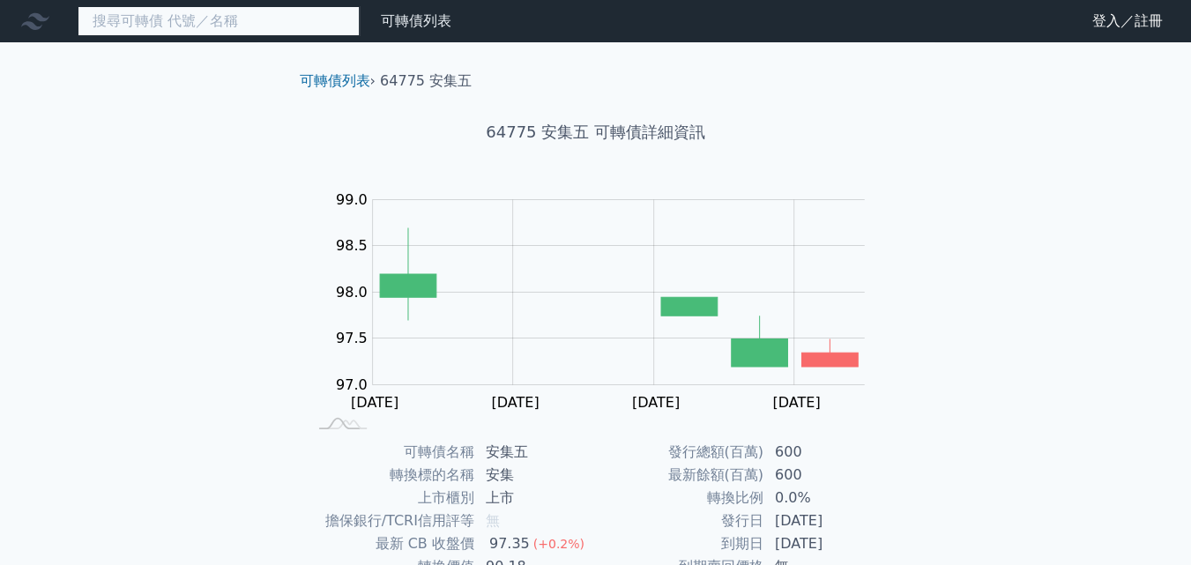
click at [237, 20] on input at bounding box center [219, 21] width 282 height 30
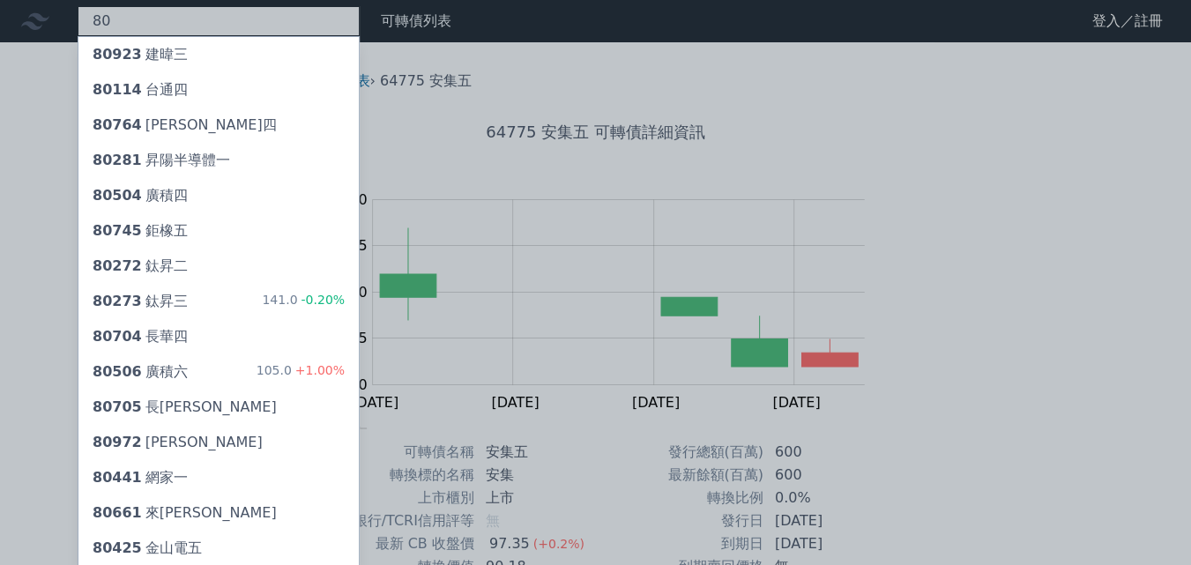
type input "8"
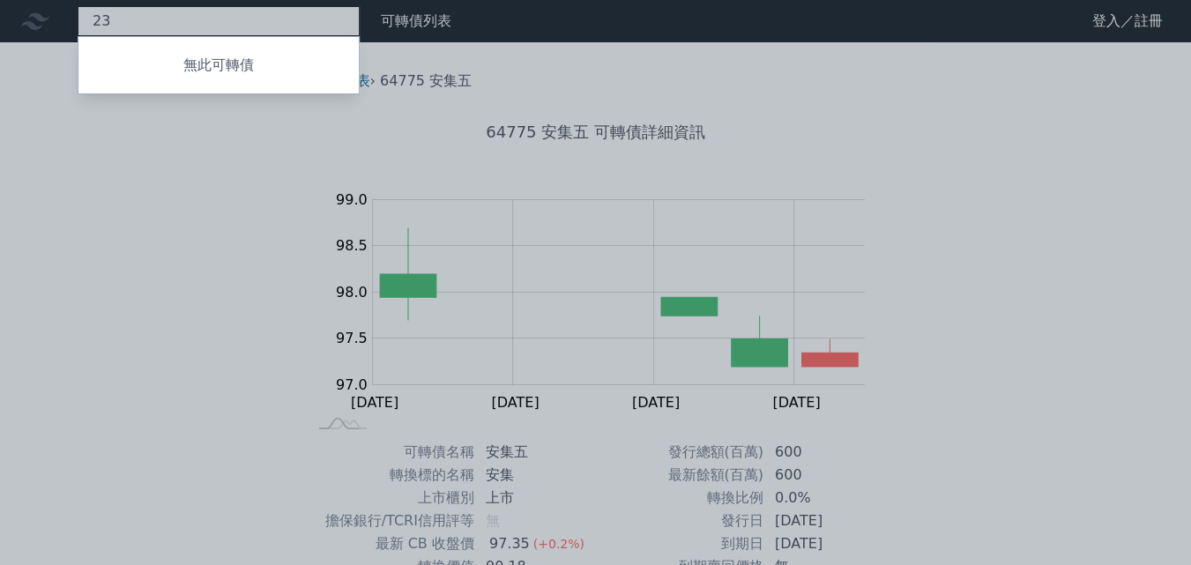
type input "2"
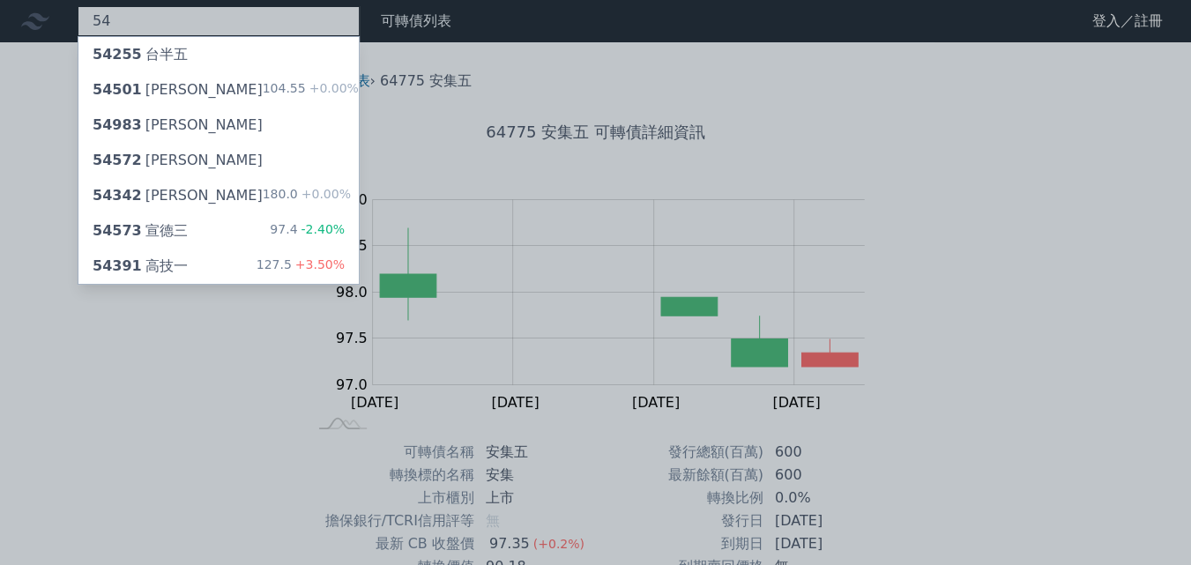
type input "5"
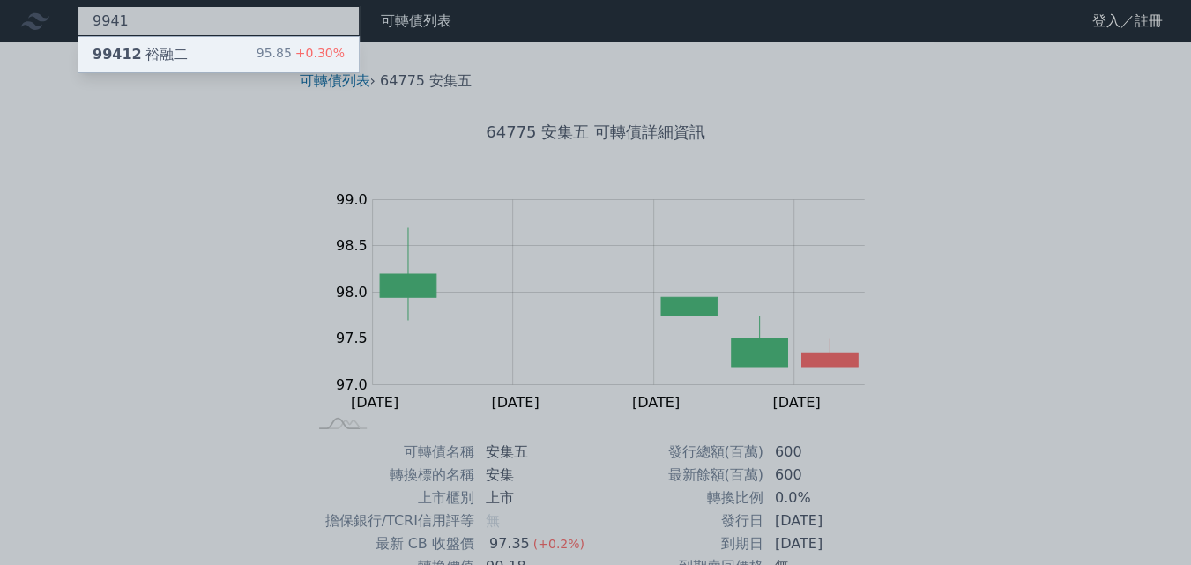
type input "9941"
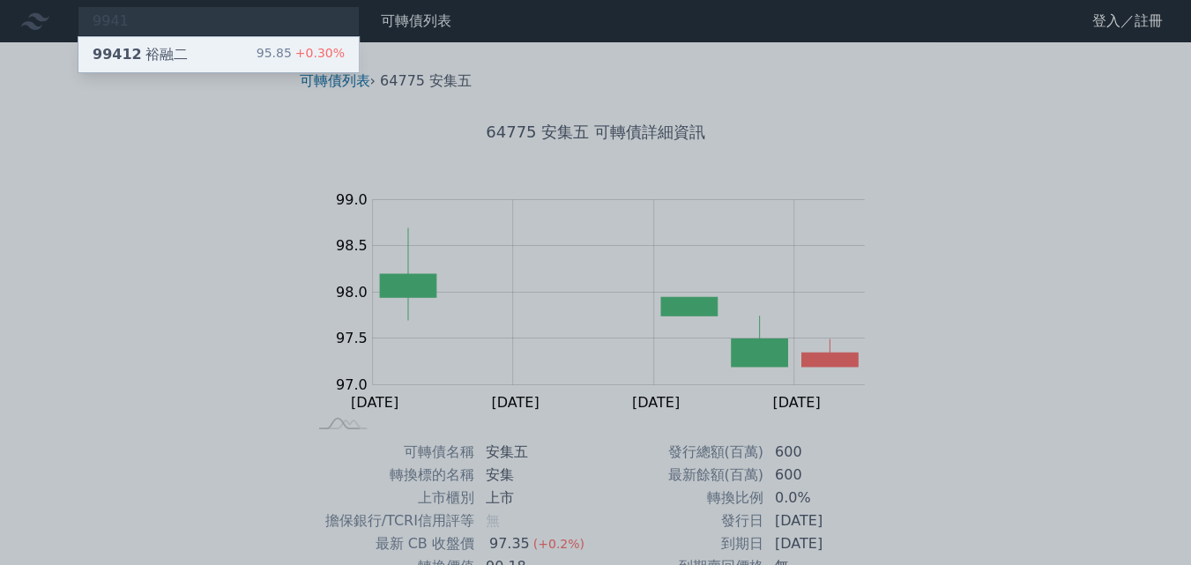
click at [136, 50] on div "99412 裕融二" at bounding box center [140, 54] width 95 height 21
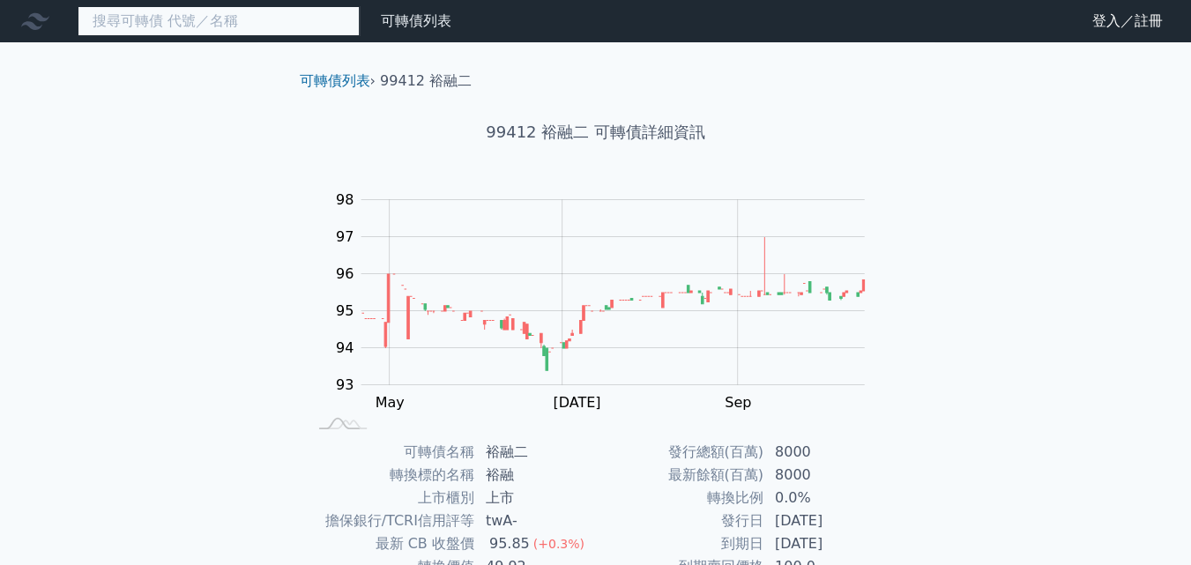
click at [212, 9] on input at bounding box center [219, 21] width 282 height 30
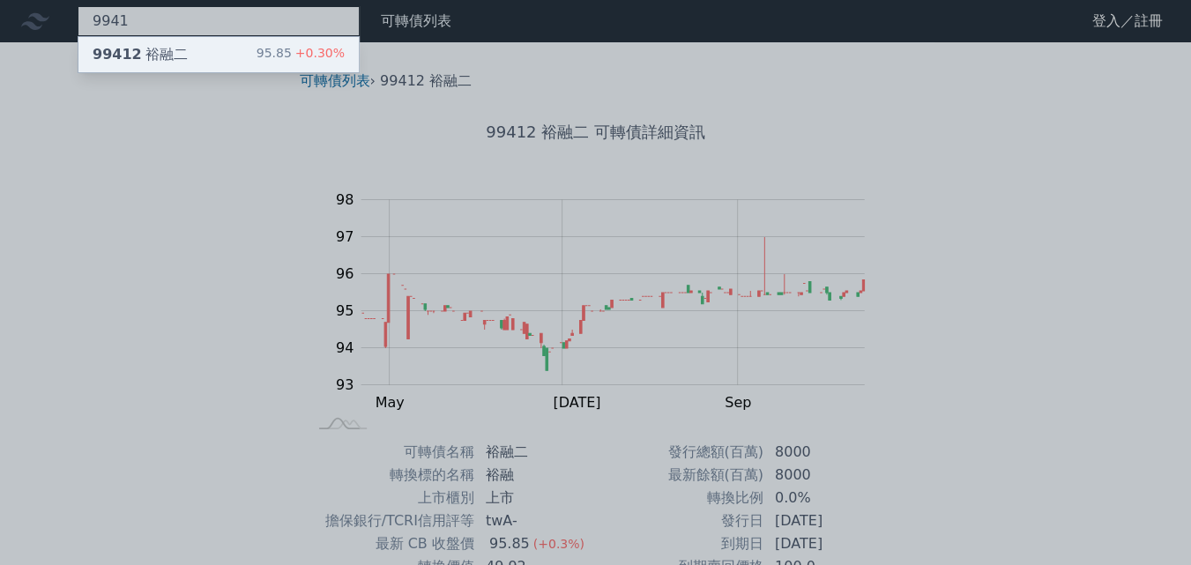
type input "9941"
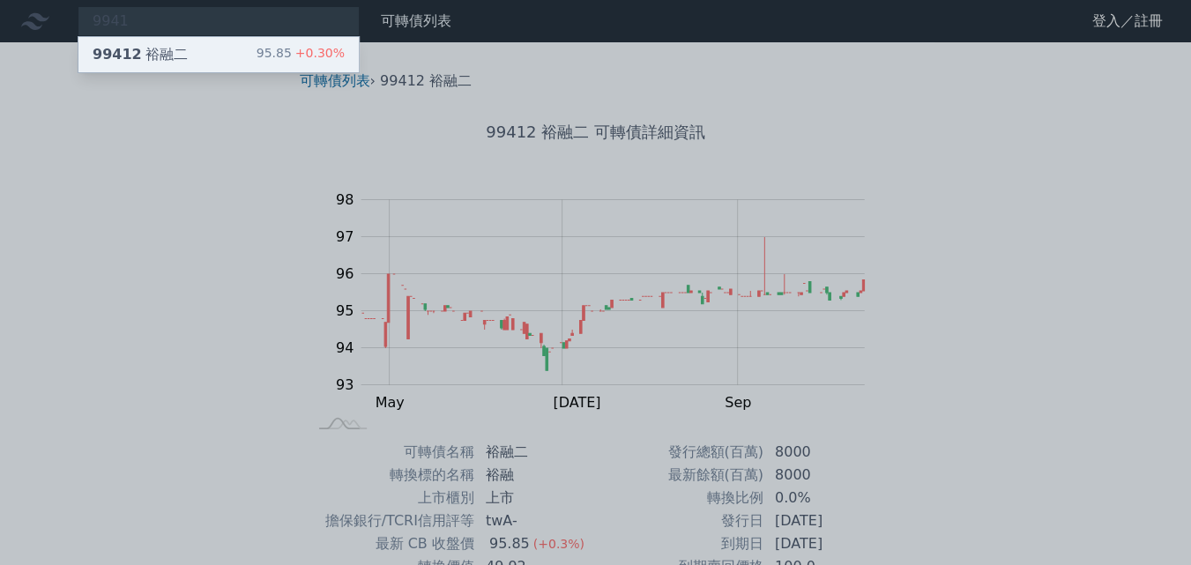
click at [172, 56] on div "99412 裕融二" at bounding box center [140, 54] width 95 height 21
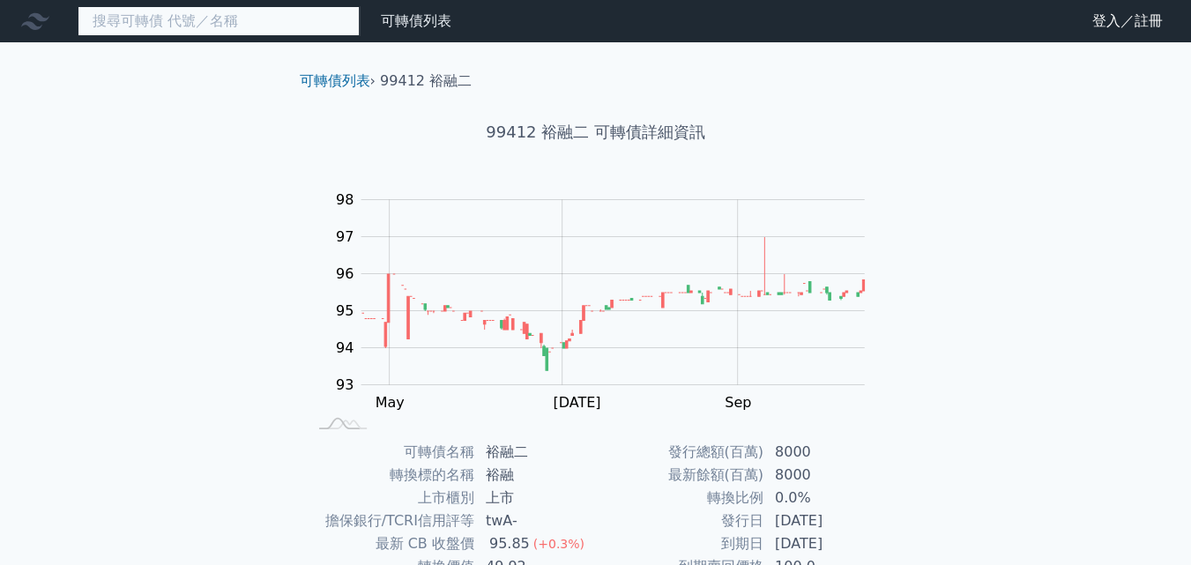
click at [265, 14] on input at bounding box center [219, 21] width 282 height 30
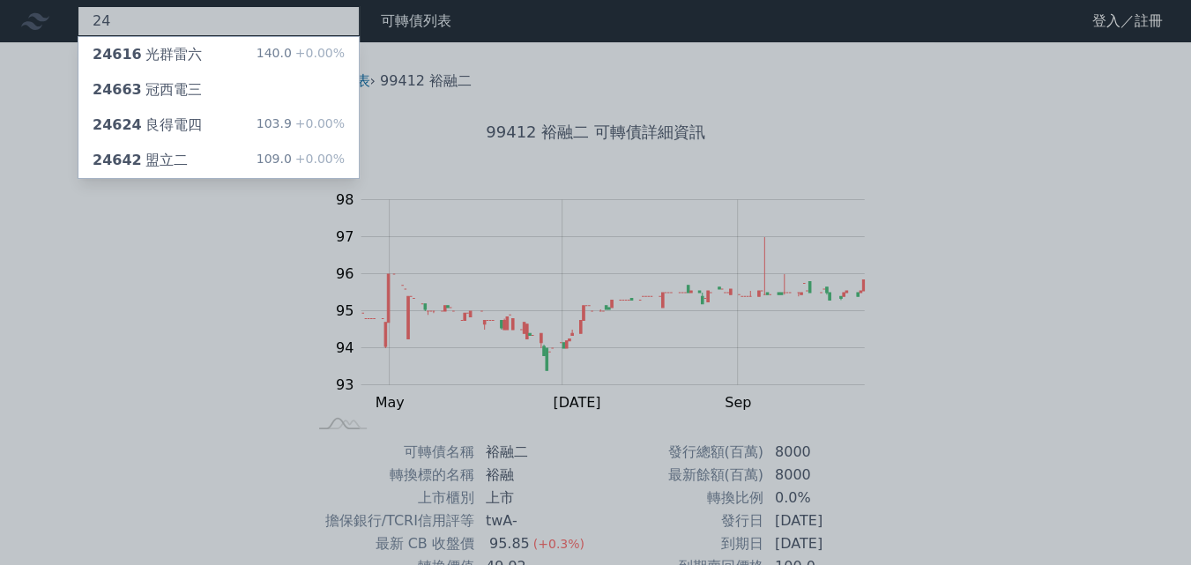
type input "2"
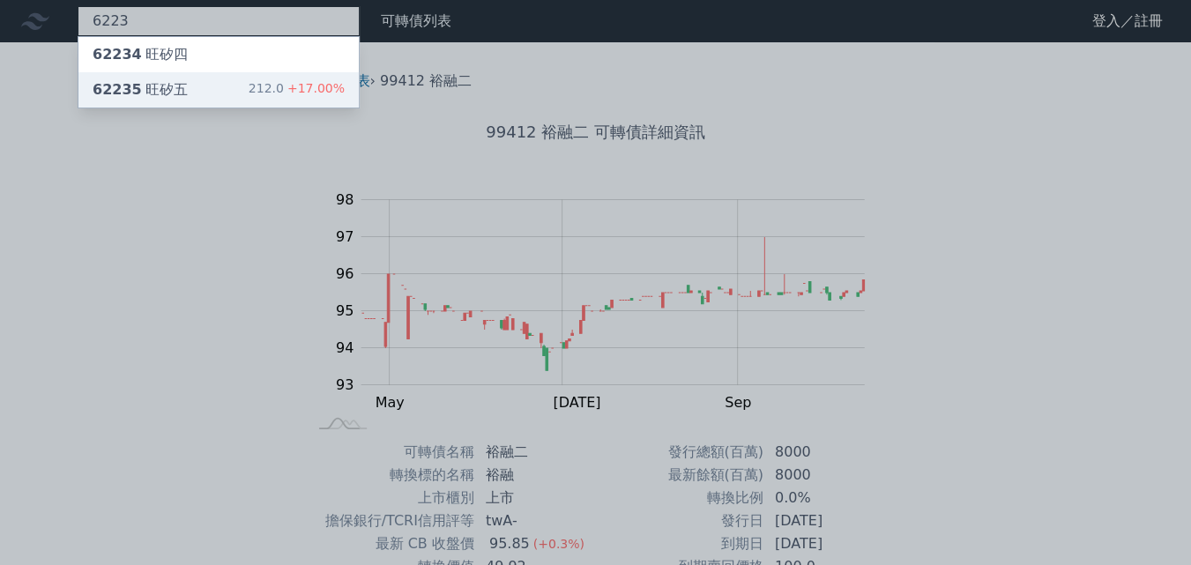
type input "6223"
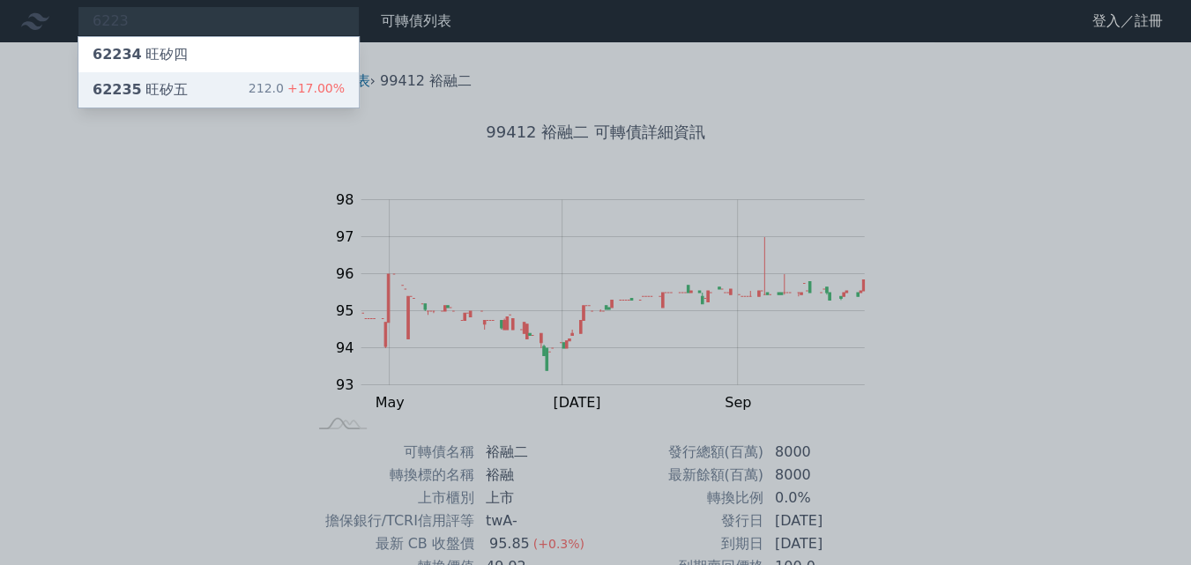
click at [199, 93] on div "62235 旺矽五 212.0 +17.00%" at bounding box center [218, 89] width 280 height 35
